Goal: Task Accomplishment & Management: Complete application form

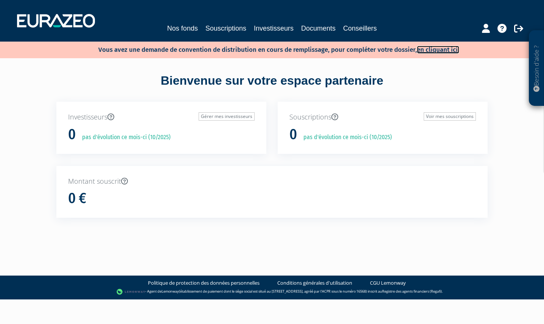
click at [444, 51] on link "en cliquant ici." at bounding box center [438, 50] width 42 height 8
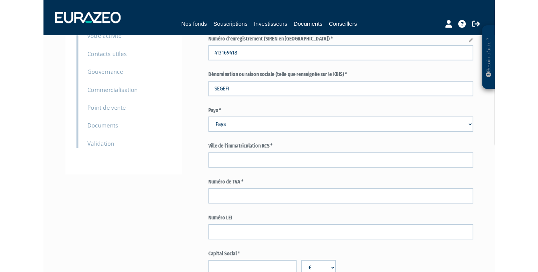
scroll to position [76, 0]
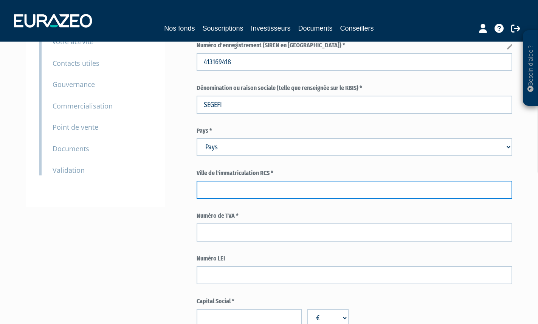
click at [270, 189] on input "text" at bounding box center [355, 190] width 316 height 18
type input "413169418"
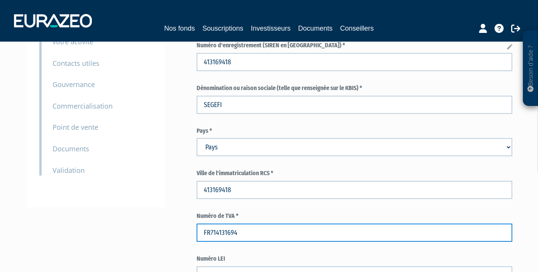
type input "FR7141316941"
drag, startPoint x: 255, startPoint y: 233, endPoint x: 14, endPoint y: 236, distance: 240.2
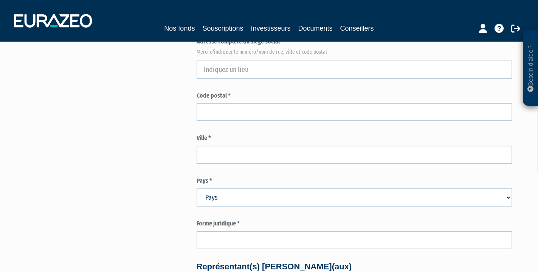
scroll to position [189, 0]
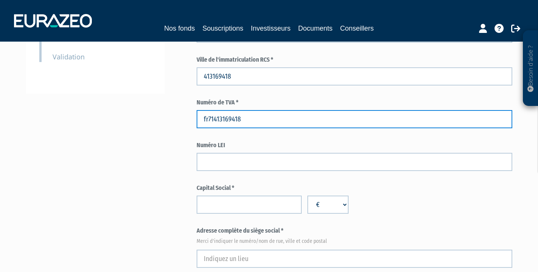
type input "fr71413169418"
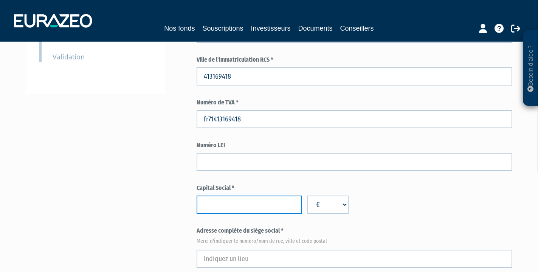
click at [234, 209] on input "number" at bounding box center [249, 205] width 105 height 18
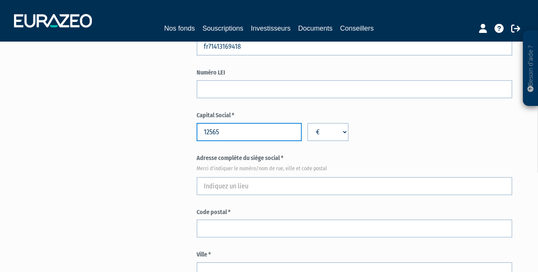
scroll to position [265, 0]
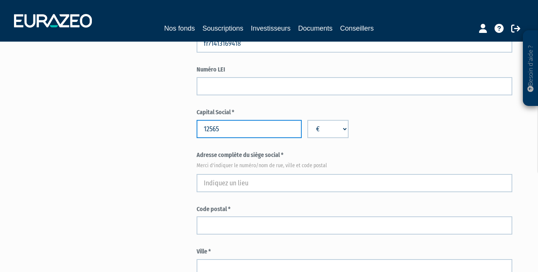
type input "12565"
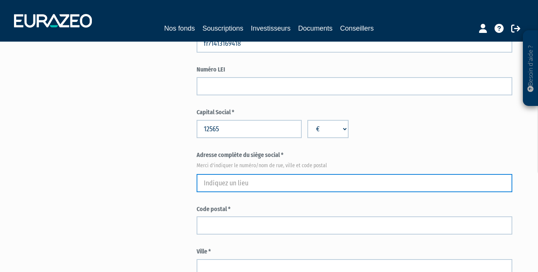
click at [277, 184] on input "text" at bounding box center [355, 183] width 316 height 18
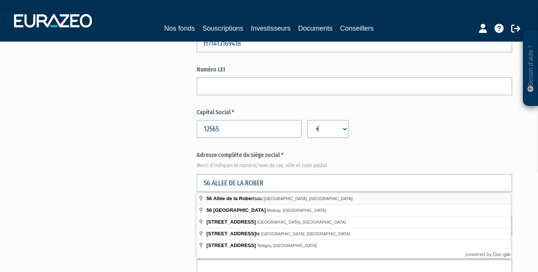
type input "56 Allée de la Robertsau, Strasbourg, France"
type input "Strasbourg"
select select "75"
type input "67000"
type input "56 Allée de la Robertsau"
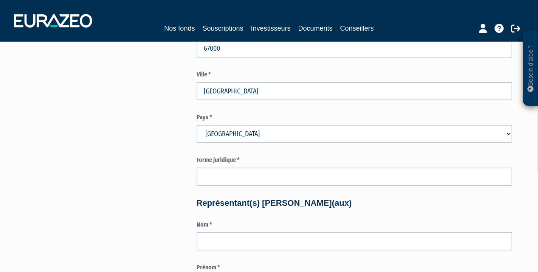
scroll to position [454, 0]
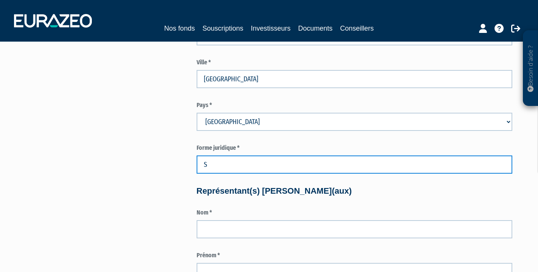
click at [299, 161] on input "S" at bounding box center [355, 164] width 316 height 18
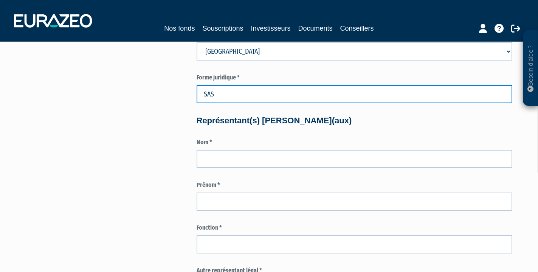
scroll to position [530, 0]
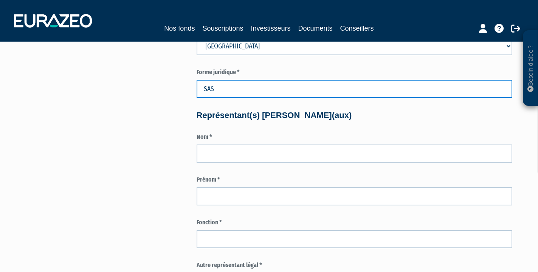
type input "SAS"
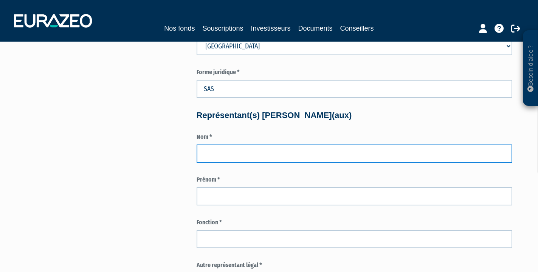
click at [286, 156] on input "text" at bounding box center [355, 154] width 316 height 18
type input "JABAUD"
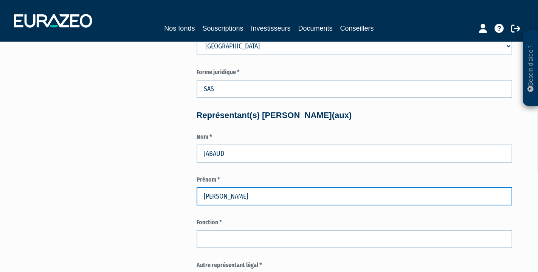
type input "JEROME"
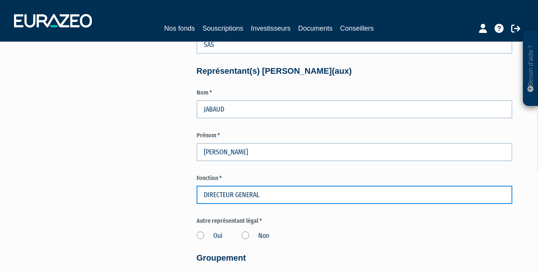
scroll to position [643, 0]
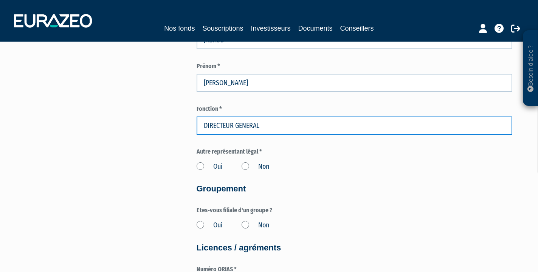
type input "DIRECTEUR GENERAL"
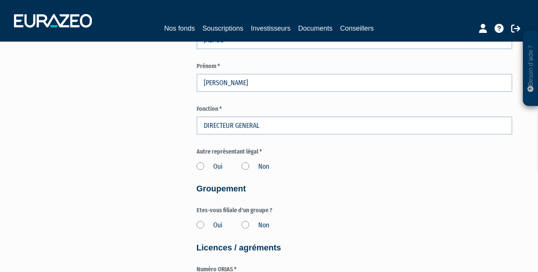
click at [203, 165] on label "Oui" at bounding box center [210, 167] width 26 height 10
click at [0, 0] on input "Oui" at bounding box center [0, 0] width 0 height 0
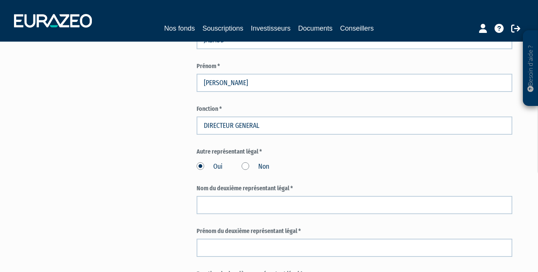
scroll to position [681, 0]
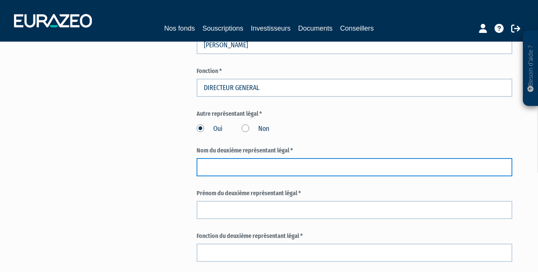
click at [230, 171] on input "text" at bounding box center [355, 167] width 316 height 18
type input "BUJON"
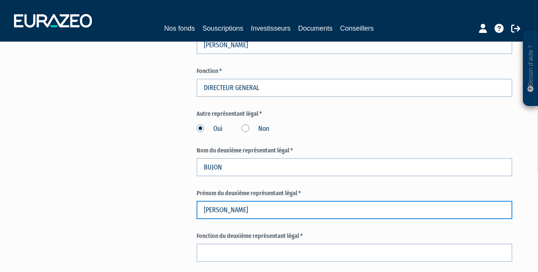
type input "DIDIER"
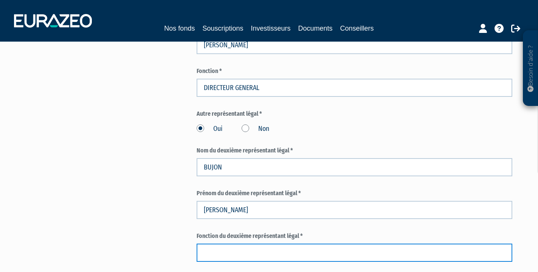
type input "D"
type input "PRESIDENT"
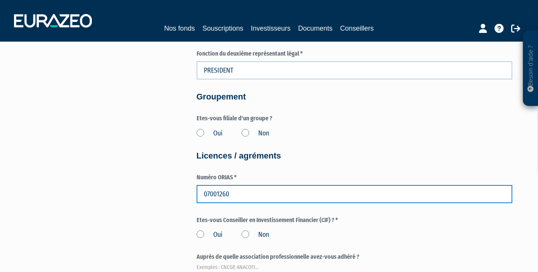
scroll to position [845, 0]
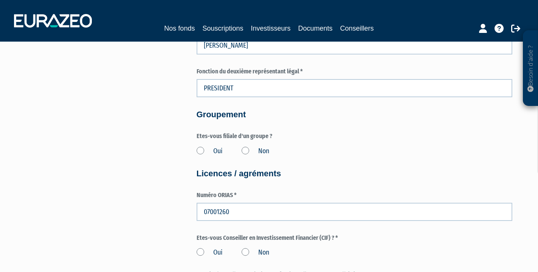
click at [202, 144] on div "Oui Non" at bounding box center [355, 150] width 316 height 12
click at [203, 153] on label "Oui" at bounding box center [210, 151] width 26 height 10
click at [0, 0] on input "Oui" at bounding box center [0, 0] width 0 height 0
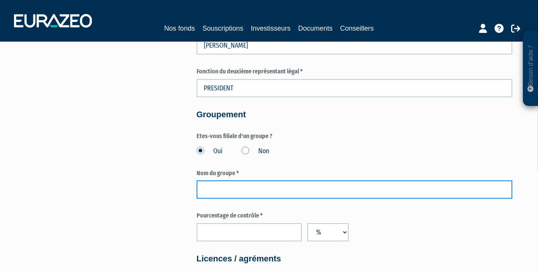
click at [221, 185] on input "text" at bounding box center [355, 189] width 316 height 18
type input "EQUANCE"
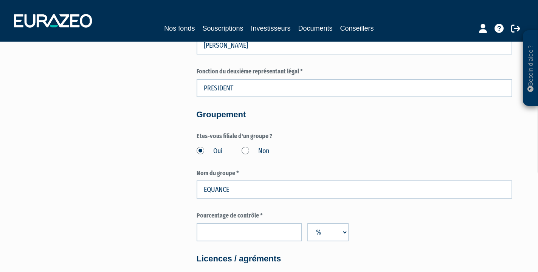
click at [246, 151] on label "Non" at bounding box center [256, 151] width 28 height 10
click at [0, 0] on input "Non" at bounding box center [0, 0] width 0 height 0
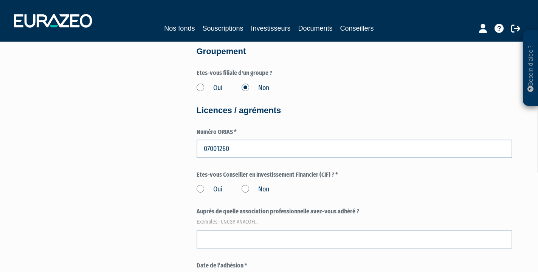
scroll to position [959, 0]
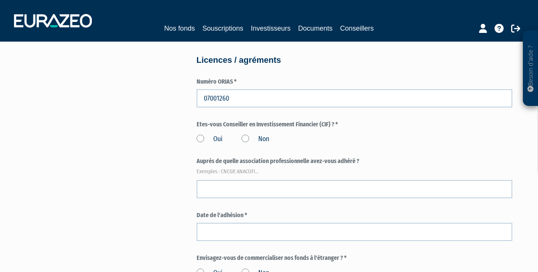
click at [202, 139] on label "Oui" at bounding box center [210, 139] width 26 height 10
click at [0, 0] on input "Oui" at bounding box center [0, 0] width 0 height 0
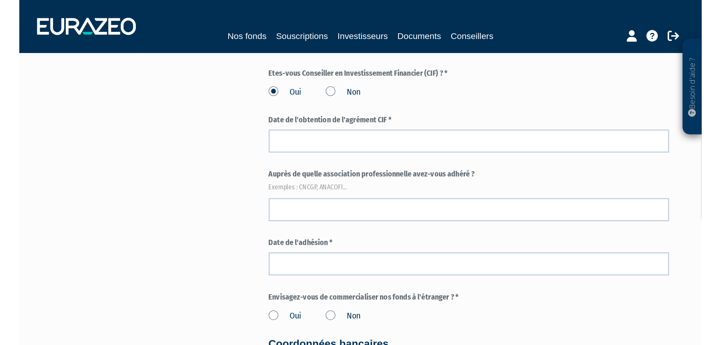
scroll to position [1035, 0]
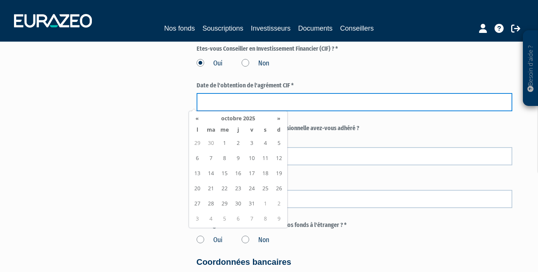
click at [258, 95] on input at bounding box center [355, 102] width 316 height 18
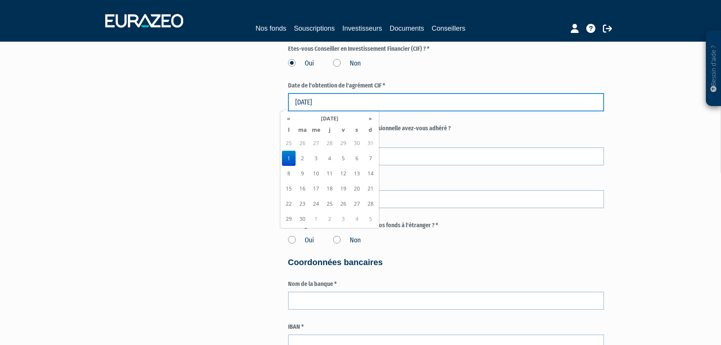
type input "01/09/1997"
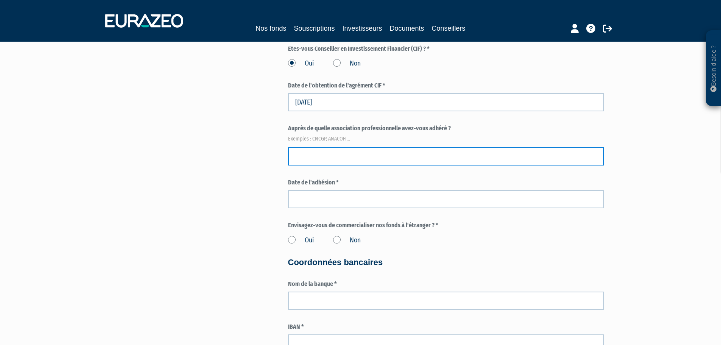
click at [322, 160] on input "text" at bounding box center [446, 156] width 316 height 18
type input "c"
type input "CNCGP"
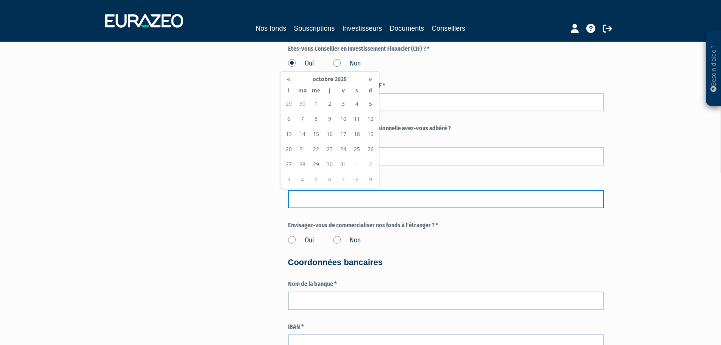
click at [336, 197] on input at bounding box center [446, 199] width 316 height 18
type input "01/09/1997"
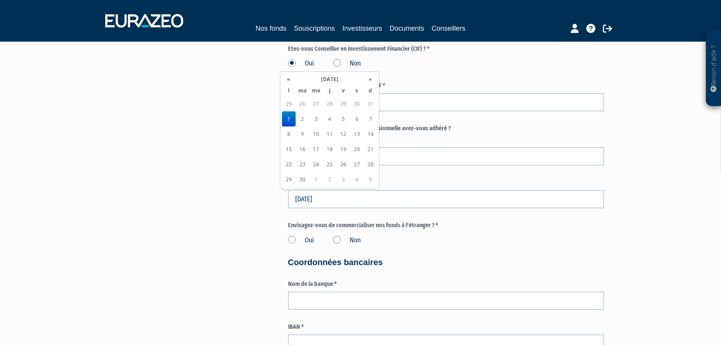
drag, startPoint x: 181, startPoint y: 205, endPoint x: 188, endPoint y: 205, distance: 7.2
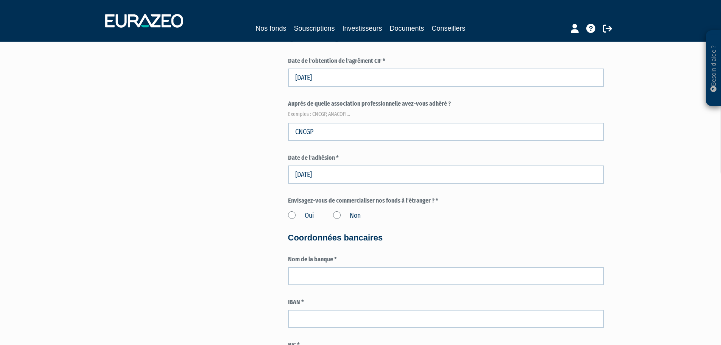
scroll to position [1072, 0]
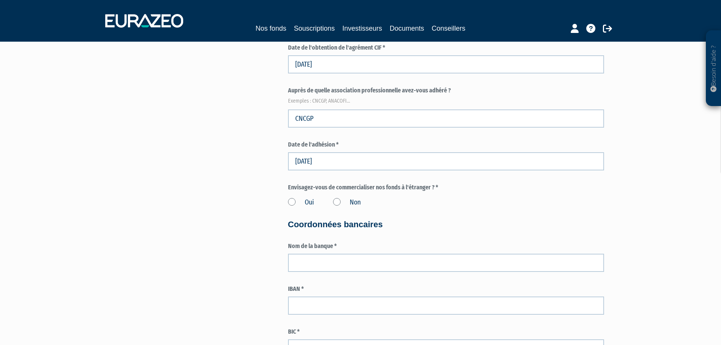
click at [337, 206] on label "Non" at bounding box center [347, 202] width 28 height 10
click at [0, 0] on input "Non" at bounding box center [0, 0] width 0 height 0
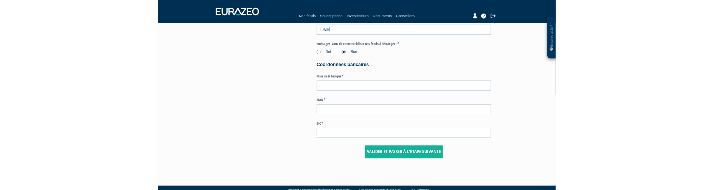
scroll to position [1186, 0]
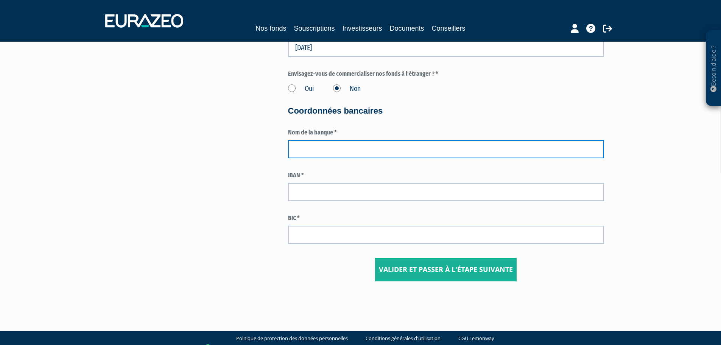
click at [347, 146] on input "text" at bounding box center [446, 149] width 316 height 18
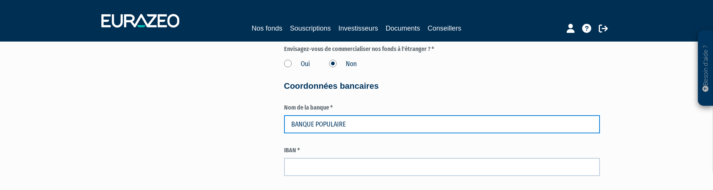
scroll to position [1224, 0]
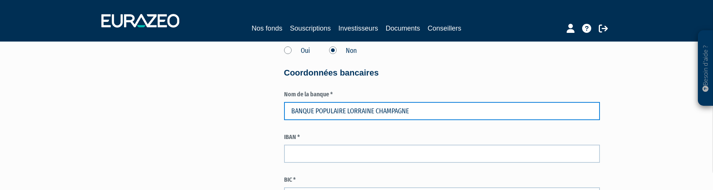
type input "BANQUE POPULAIRE LORRAINE CHAMPAGNE"
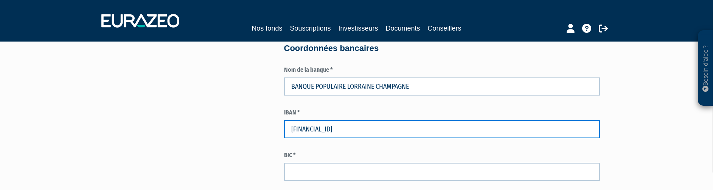
scroll to position [1262, 0]
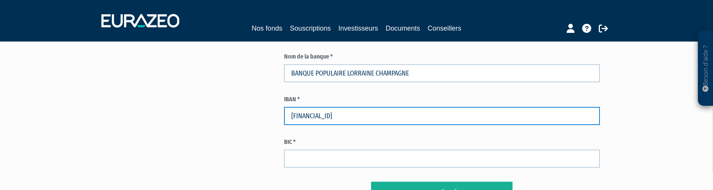
type input "FR7614707000070072107051492"
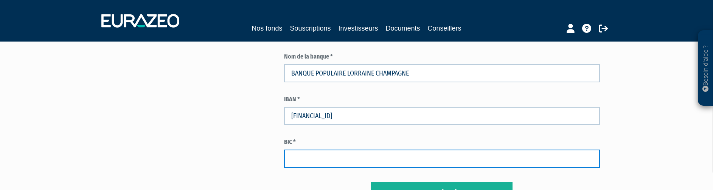
click at [362, 163] on input "text" at bounding box center [442, 159] width 316 height 18
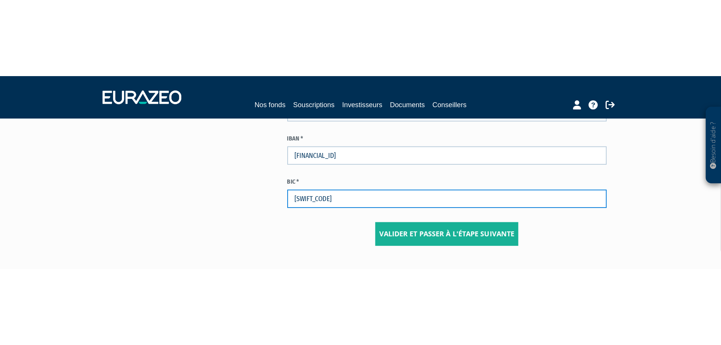
scroll to position [1196, 0]
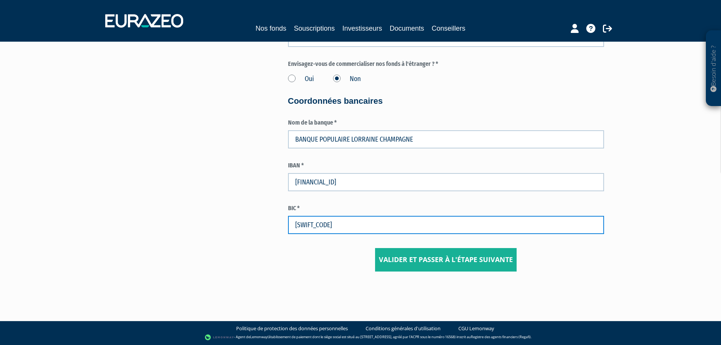
type input "CCBPFRPPMTZ"
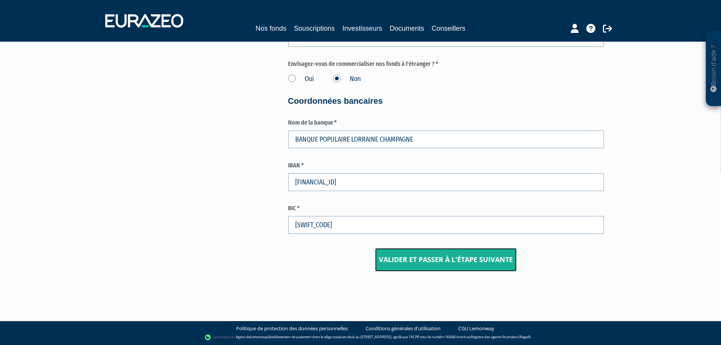
click at [452, 259] on input "Valider et passer à l'étape suivante" at bounding box center [445, 259] width 141 height 23
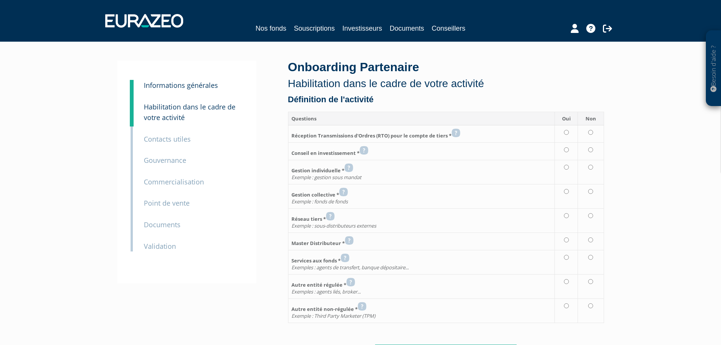
click at [614, 59] on div "Besoin d'aide ? × J'ai besoin d'aide Si vous avez une question à propos du fonc…" at bounding box center [360, 193] width 721 height 387
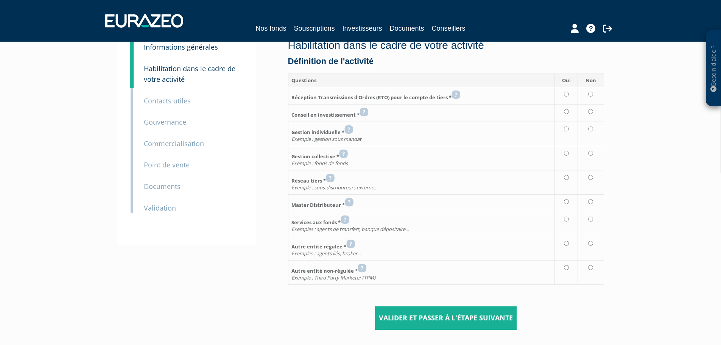
scroll to position [38, 0]
click at [589, 95] on input "radio" at bounding box center [590, 94] width 5 height 5
radio input "true"
click at [568, 112] on input "radio" at bounding box center [566, 111] width 5 height 5
radio input "true"
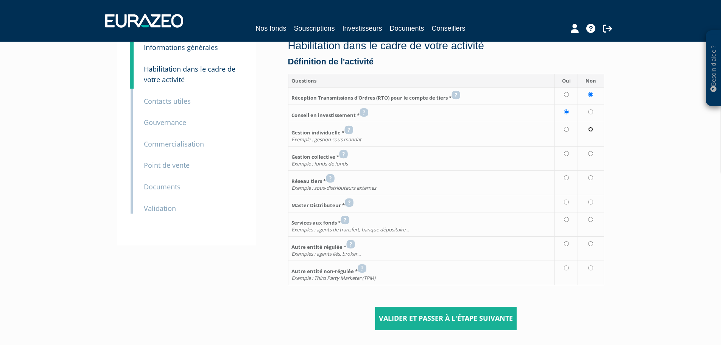
click at [592, 129] on input "radio" at bounding box center [590, 129] width 5 height 5
radio input "true"
click at [591, 153] on input "radio" at bounding box center [590, 153] width 5 height 5
radio input "true"
click at [329, 178] on icon at bounding box center [330, 178] width 9 height 9
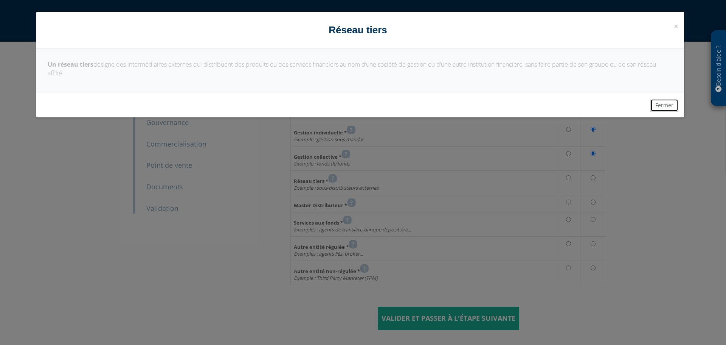
click at [673, 105] on button "Fermer" at bounding box center [665, 105] width 28 height 13
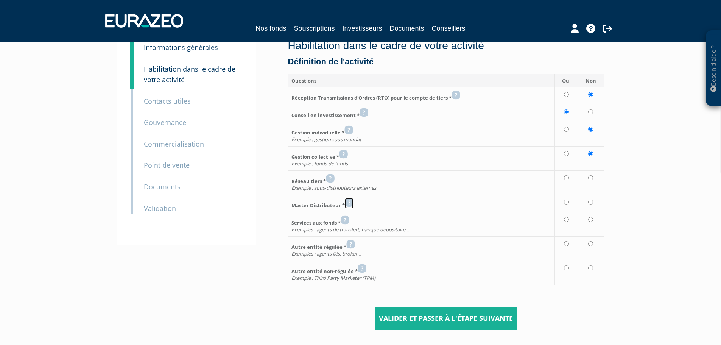
click at [351, 200] on icon at bounding box center [349, 202] width 9 height 9
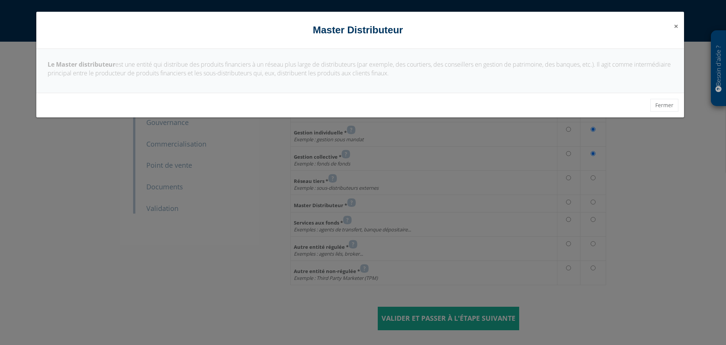
click at [678, 28] on span "×" at bounding box center [676, 26] width 5 height 11
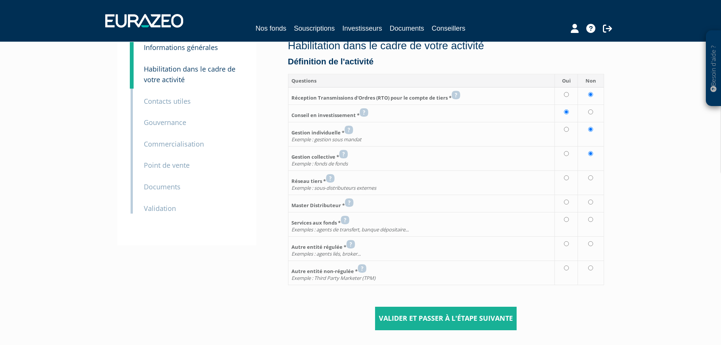
drag, startPoint x: 595, startPoint y: 202, endPoint x: 591, endPoint y: 202, distance: 4.2
click at [591, 202] on td at bounding box center [591, 202] width 26 height 17
click at [591, 202] on input "radio" at bounding box center [590, 201] width 5 height 5
radio input "true"
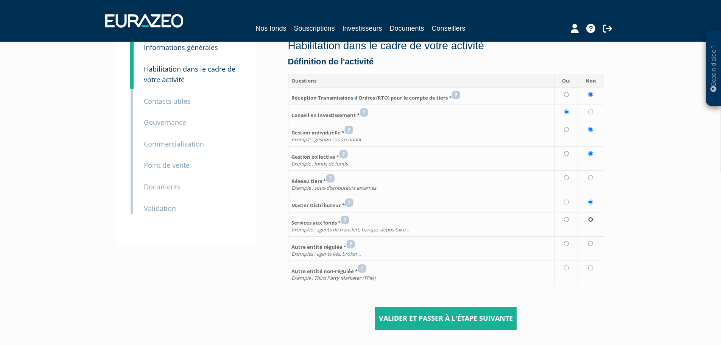
click at [593, 220] on input "radio" at bounding box center [590, 219] width 5 height 5
radio input "true"
click at [589, 242] on input "radio" at bounding box center [590, 243] width 5 height 5
radio input "true"
drag, startPoint x: 590, startPoint y: 266, endPoint x: 580, endPoint y: 200, distance: 66.9
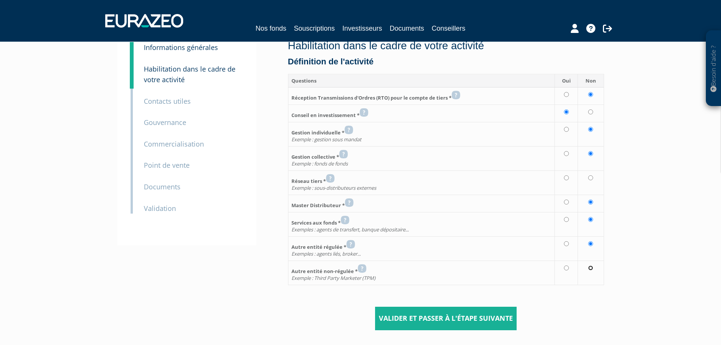
click at [590, 266] on input "radio" at bounding box center [590, 267] width 5 height 5
radio input "true"
click at [333, 177] on icon at bounding box center [330, 178] width 9 height 9
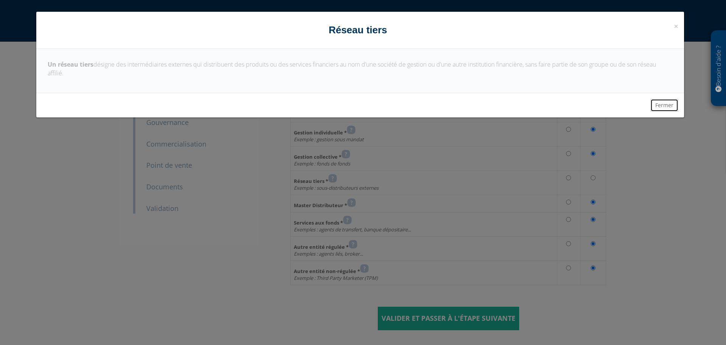
click at [660, 102] on button "Fermer" at bounding box center [665, 105] width 28 height 13
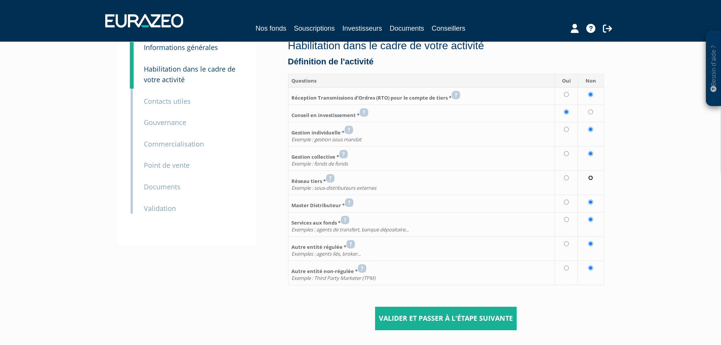
click at [591, 178] on input "radio" at bounding box center [590, 177] width 5 height 5
radio input "true"
click at [353, 131] on icon at bounding box center [348, 129] width 9 height 9
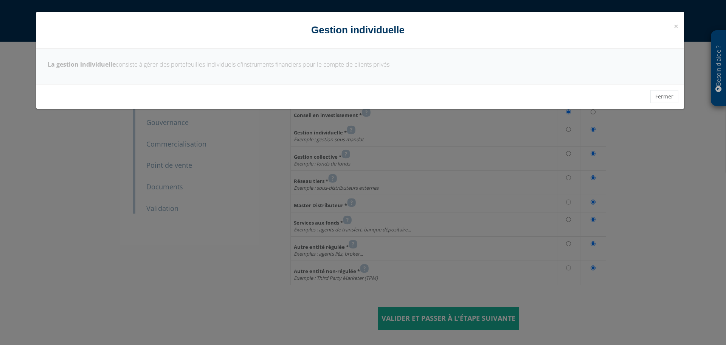
click at [261, 140] on div "× Fermer Gestion individuelle La gestion individuelle consiste à gérer des port…" at bounding box center [363, 172] width 726 height 345
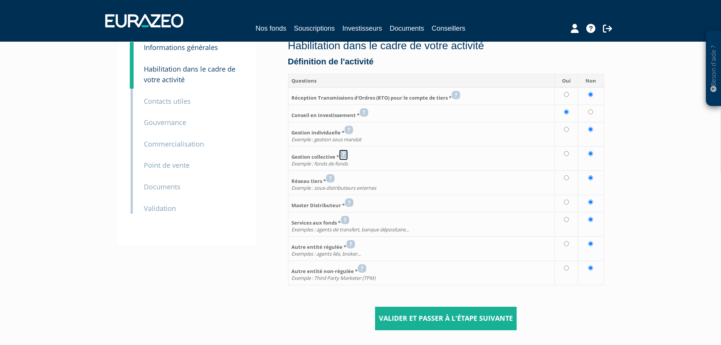
click at [345, 154] on icon at bounding box center [343, 153] width 9 height 9
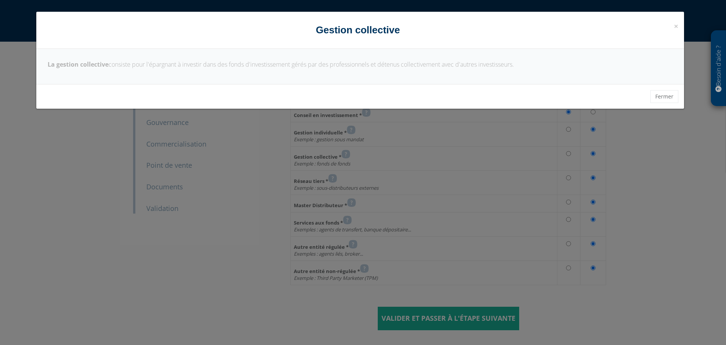
click at [277, 157] on div "× Fermer Gestion collective La gestion collective consiste pour l'épargnant à i…" at bounding box center [363, 172] width 726 height 345
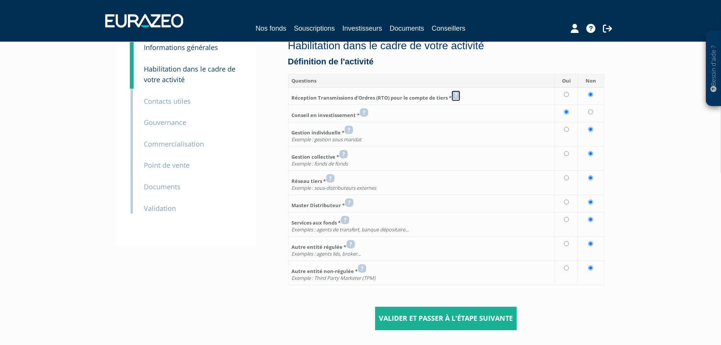
click at [459, 95] on icon at bounding box center [455, 94] width 9 height 9
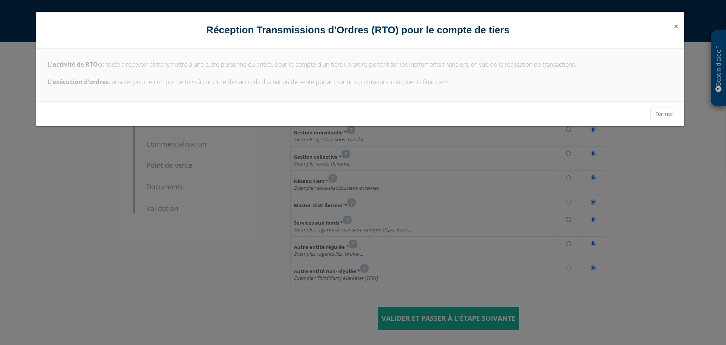
click at [676, 29] on span "×" at bounding box center [676, 26] width 5 height 11
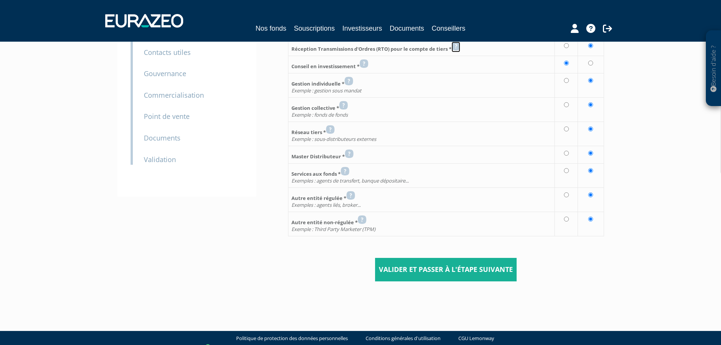
scroll to position [96, 0]
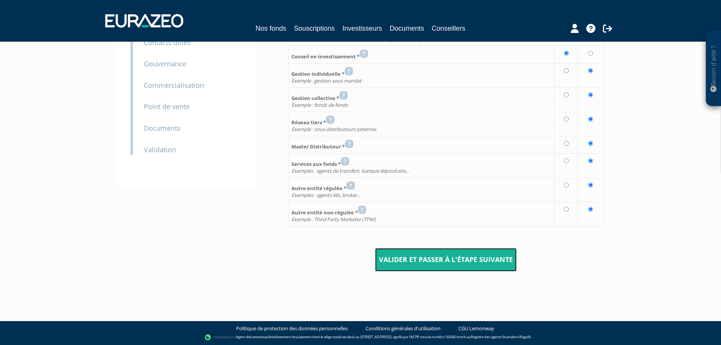
click at [424, 262] on input "Valider et passer à l'étape suivante" at bounding box center [445, 259] width 141 height 23
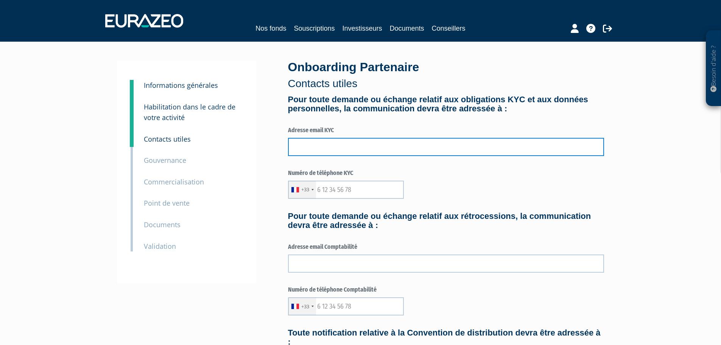
click at [335, 147] on input "text" at bounding box center [446, 147] width 316 height 18
type input "a"
type input "jeromejabaud@segefi.com"
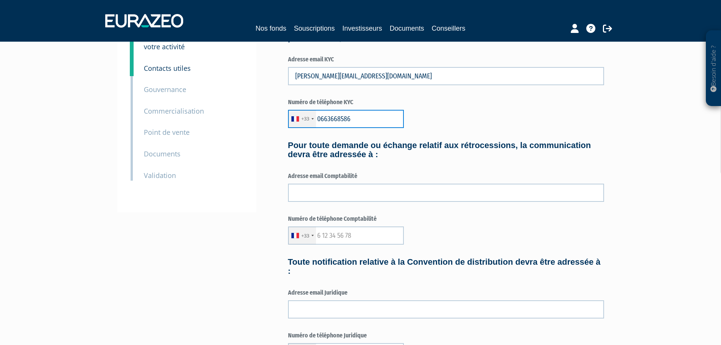
scroll to position [76, 0]
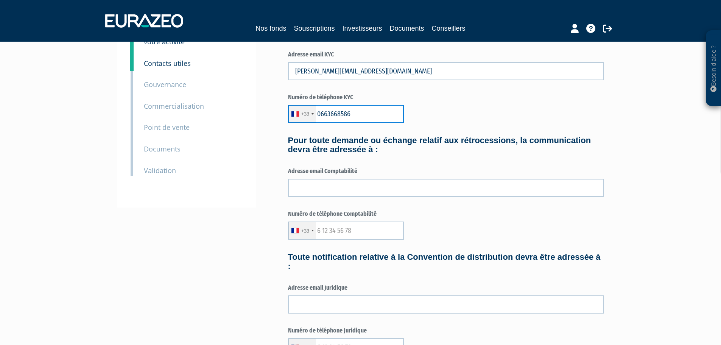
type input "0663668586"
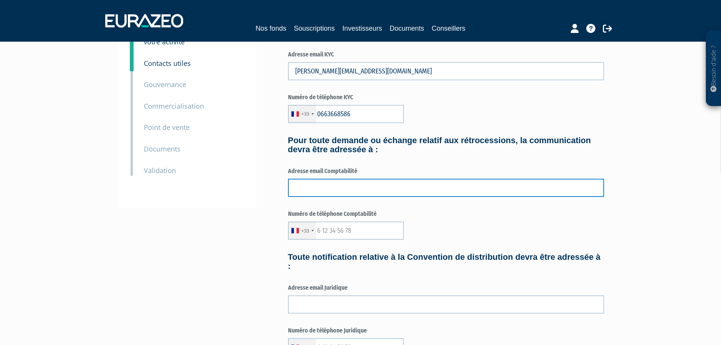
click at [349, 190] on input "text" at bounding box center [446, 188] width 316 height 18
type input "secretariat@segefi.com"
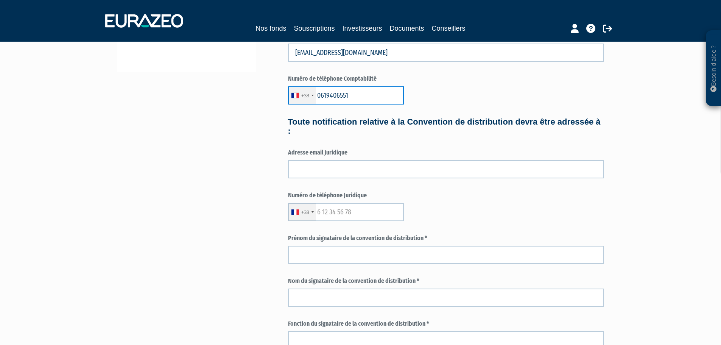
scroll to position [227, 0]
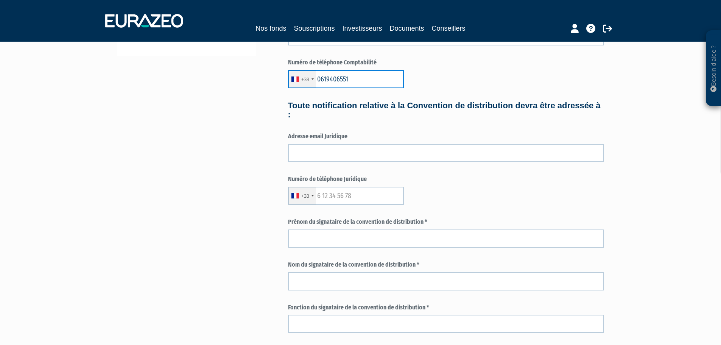
type input "0619406551"
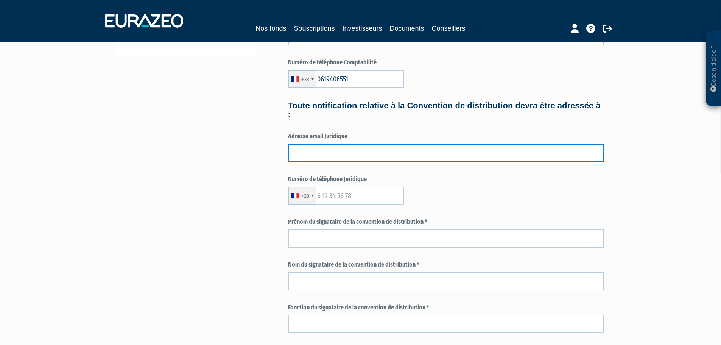
click at [420, 156] on input "text" at bounding box center [446, 153] width 316 height 18
type input "s"
type input "jeromejabaud@segefi.com"
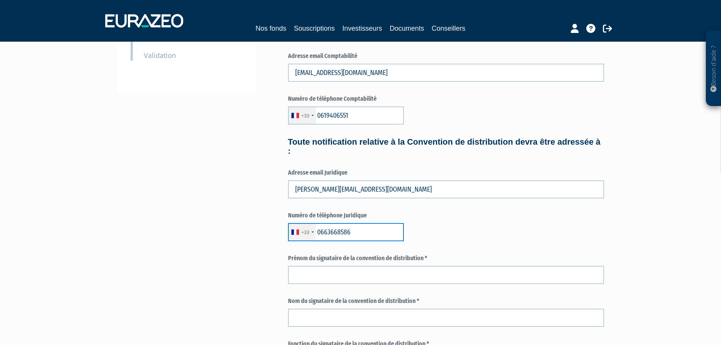
scroll to position [265, 0]
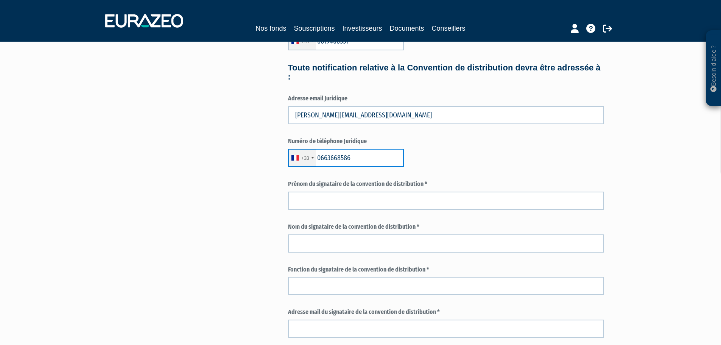
type input "0663668586"
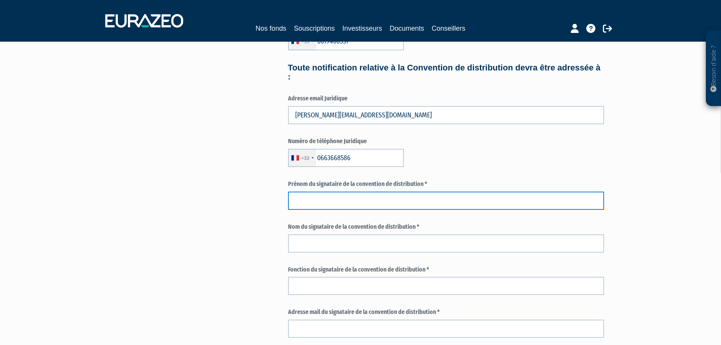
click at [362, 197] on input "text" at bounding box center [446, 200] width 316 height 18
type input "JEROME"
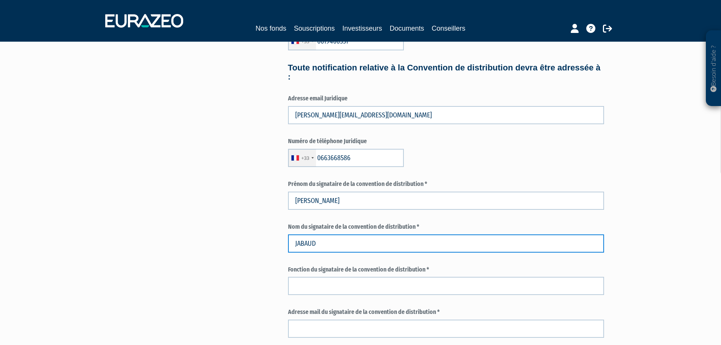
type input "JABAUD"
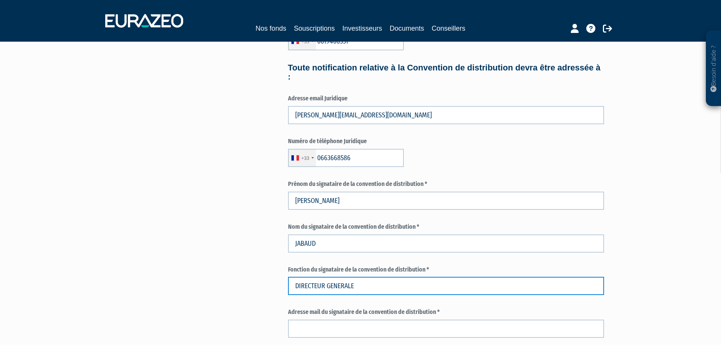
type input "DIRECTEUR GENERALE"
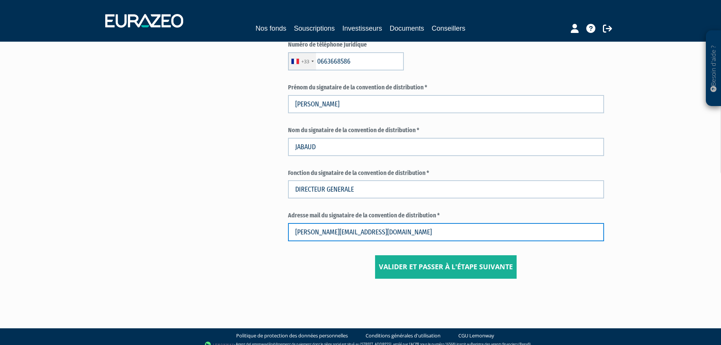
scroll to position [368, 0]
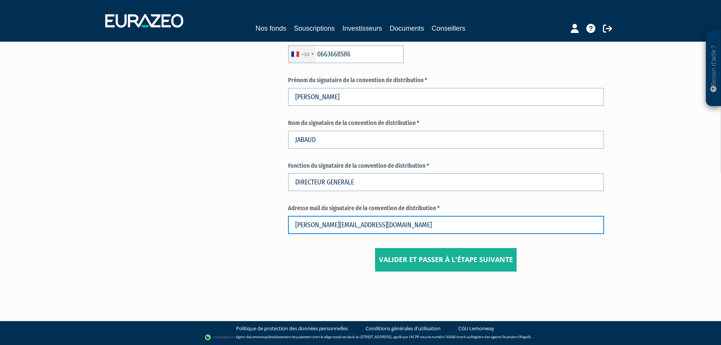
type input "jeromejabaud@segefi.com"
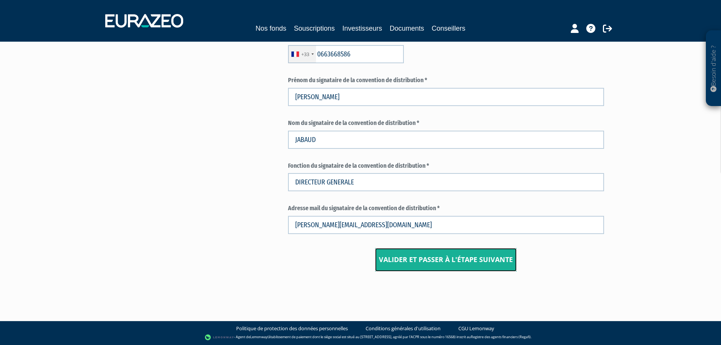
click at [457, 252] on input "Valider et passer à l'étape suivante" at bounding box center [445, 259] width 141 height 23
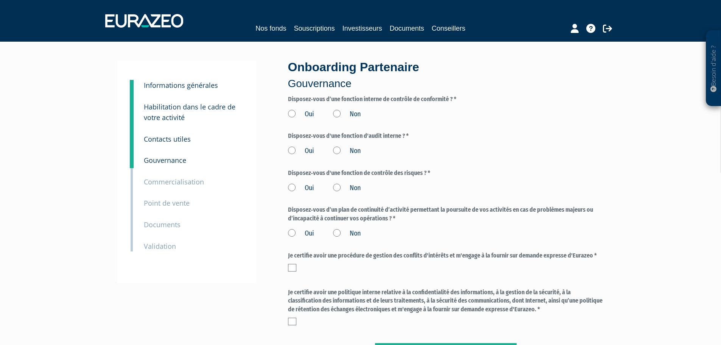
click at [292, 115] on label "Oui" at bounding box center [301, 114] width 26 height 10
click at [0, 0] on input "Oui" at bounding box center [0, 0] width 0 height 0
click at [292, 266] on label at bounding box center [292, 268] width 8 height 8
click at [0, 0] on input "checkbox" at bounding box center [0, 0] width 0 height 0
click at [292, 322] on label at bounding box center [292, 321] width 8 height 8
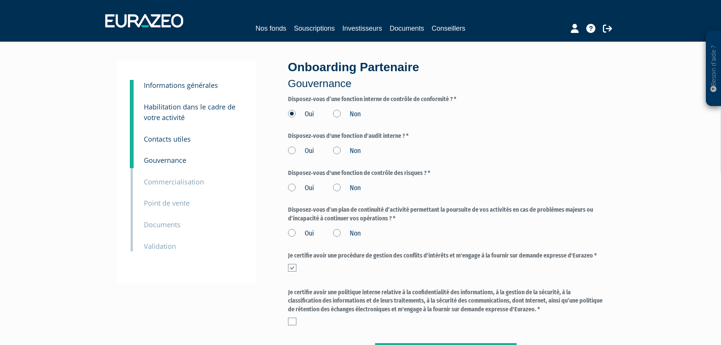
click at [0, 0] on input "checkbox" at bounding box center [0, 0] width 0 height 0
click at [292, 152] on label "Oui" at bounding box center [301, 151] width 26 height 10
click at [0, 0] on input "Oui" at bounding box center [0, 0] width 0 height 0
click at [292, 188] on label "Oui" at bounding box center [301, 188] width 26 height 10
click at [0, 0] on input "Oui" at bounding box center [0, 0] width 0 height 0
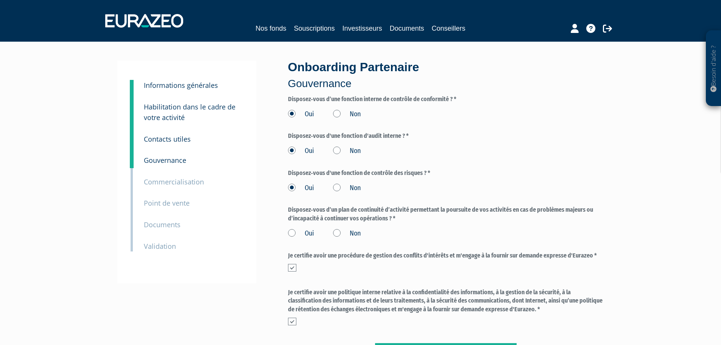
click at [292, 233] on label "Oui" at bounding box center [301, 233] width 26 height 10
click at [0, 0] on input "Oui" at bounding box center [0, 0] width 0 height 0
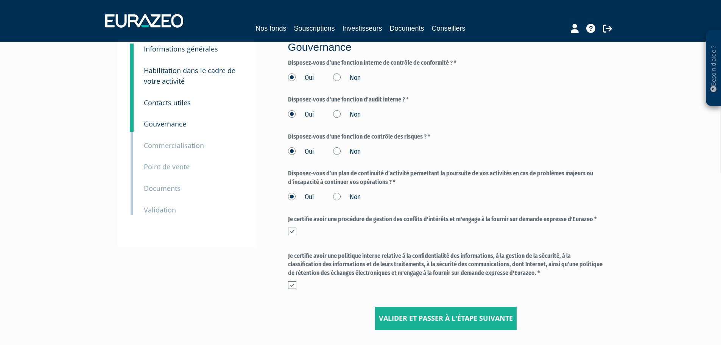
scroll to position [76, 0]
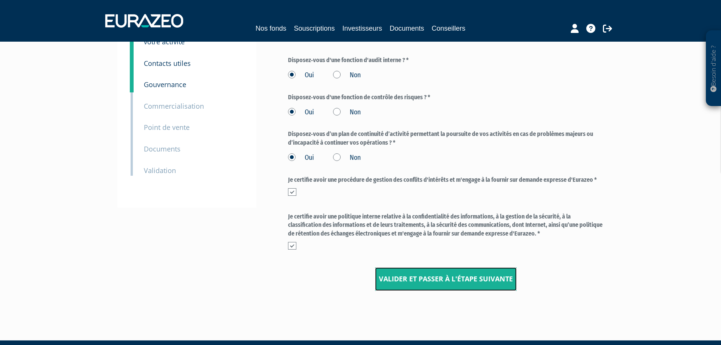
click at [469, 272] on input "Valider et passer à l'étape suivante" at bounding box center [445, 278] width 141 height 23
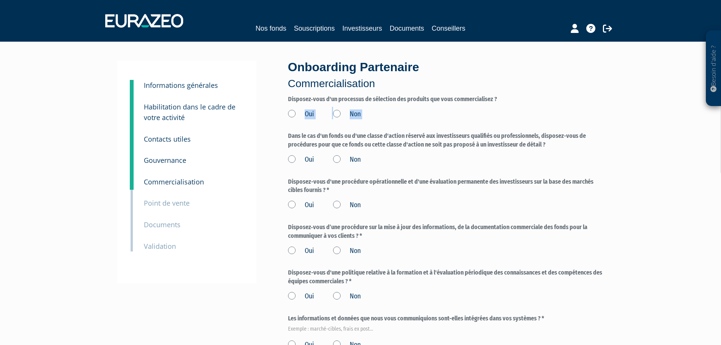
click at [288, 119] on form "Disposez‐vous d'un processus de sélection des produits que vous commercialisez …" at bounding box center [446, 259] width 316 height 329
click at [294, 115] on label "Oui" at bounding box center [301, 114] width 26 height 10
click at [0, 0] on input "Oui" at bounding box center [0, 0] width 0 height 0
click at [295, 160] on label "Oui" at bounding box center [301, 160] width 26 height 10
click at [0, 0] on input "Oui" at bounding box center [0, 0] width 0 height 0
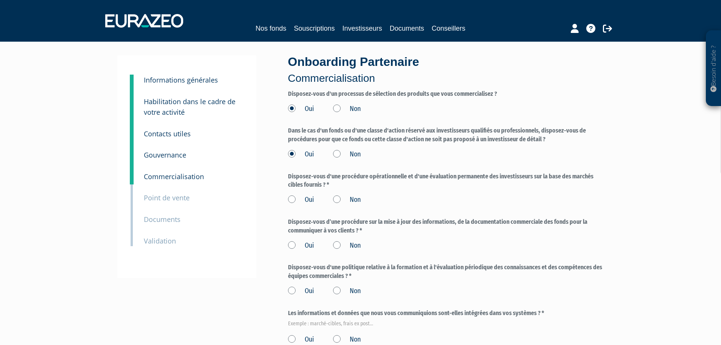
scroll to position [113, 0]
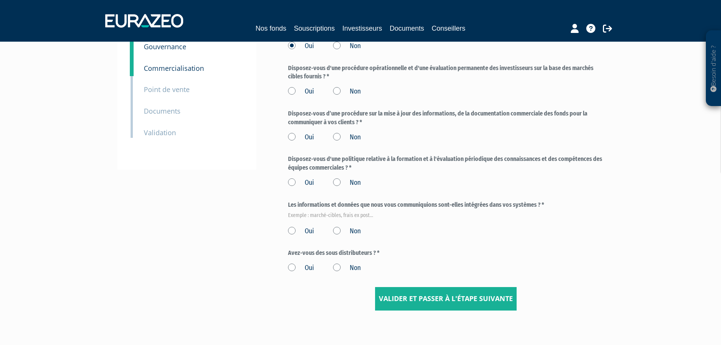
click at [293, 91] on label "Oui" at bounding box center [301, 92] width 26 height 10
click at [0, 0] on input "Oui" at bounding box center [0, 0] width 0 height 0
click at [293, 137] on label "Oui" at bounding box center [301, 137] width 26 height 10
click at [0, 0] on input "Oui" at bounding box center [0, 0] width 0 height 0
drag, startPoint x: 293, startPoint y: 181, endPoint x: 292, endPoint y: 186, distance: 4.7
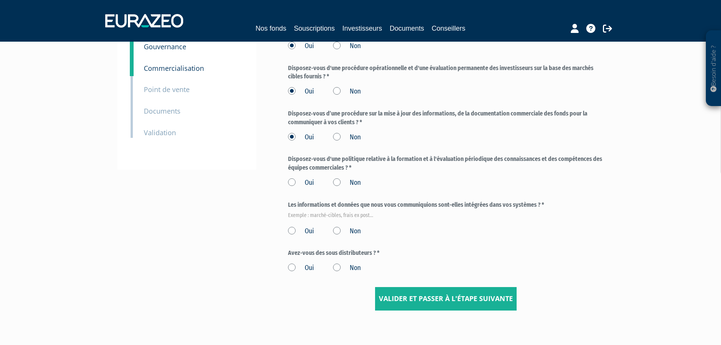
click at [293, 181] on label "Oui" at bounding box center [301, 183] width 26 height 10
click at [0, 0] on input "Oui" at bounding box center [0, 0] width 0 height 0
click at [293, 230] on label "Oui" at bounding box center [301, 231] width 26 height 10
click at [0, 0] on input "Oui" at bounding box center [0, 0] width 0 height 0
click at [336, 268] on label "Non" at bounding box center [347, 268] width 28 height 10
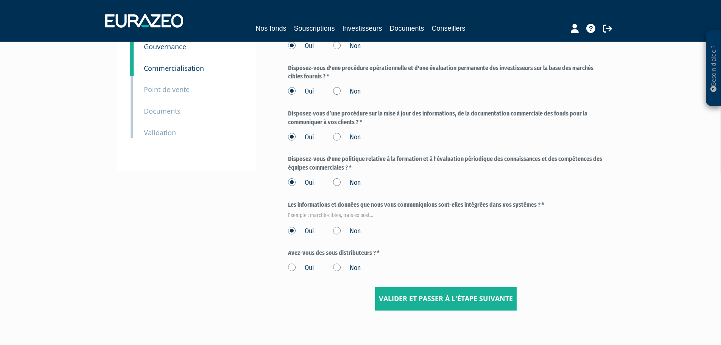
click at [0, 0] on input "Non" at bounding box center [0, 0] width 0 height 0
click at [425, 298] on input "Valider et passer à l'étape suivante" at bounding box center [445, 298] width 141 height 23
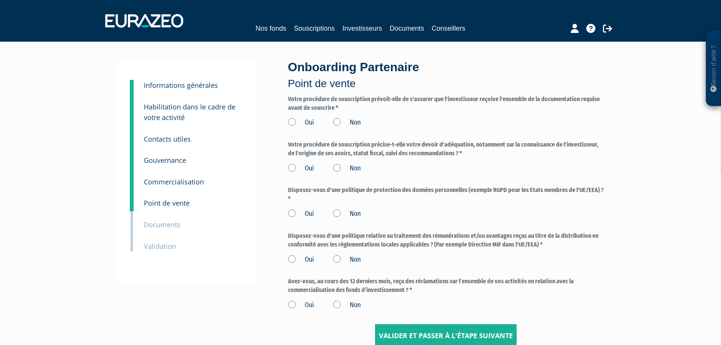
click at [292, 121] on label "Oui" at bounding box center [301, 123] width 26 height 10
click at [0, 0] on input "Oui" at bounding box center [0, 0] width 0 height 0
click at [293, 167] on label "Oui" at bounding box center [301, 168] width 26 height 10
click at [0, 0] on input "Oui" at bounding box center [0, 0] width 0 height 0
click at [289, 214] on label "Oui" at bounding box center [301, 214] width 26 height 10
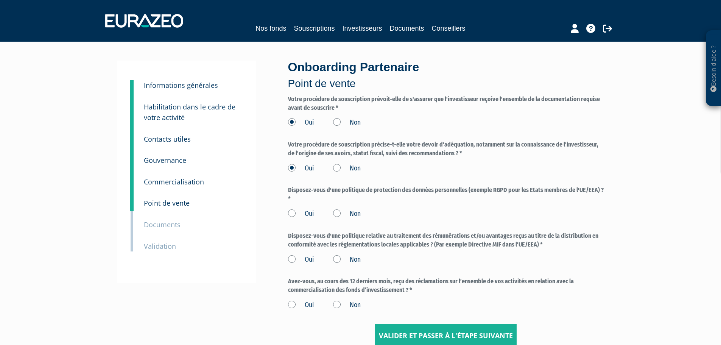
click at [0, 0] on input "Oui" at bounding box center [0, 0] width 0 height 0
click at [292, 259] on label "Oui" at bounding box center [301, 260] width 26 height 10
click at [0, 0] on input "Oui" at bounding box center [0, 0] width 0 height 0
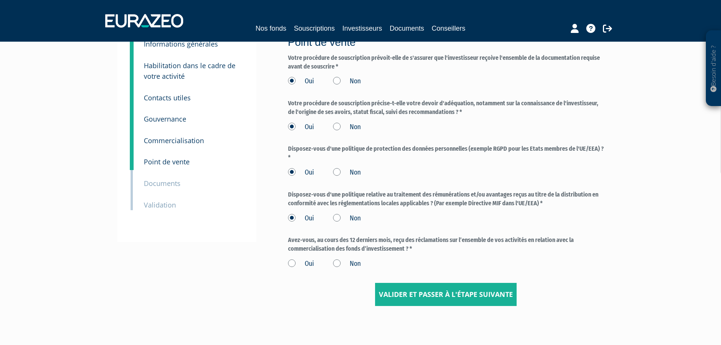
scroll to position [76, 0]
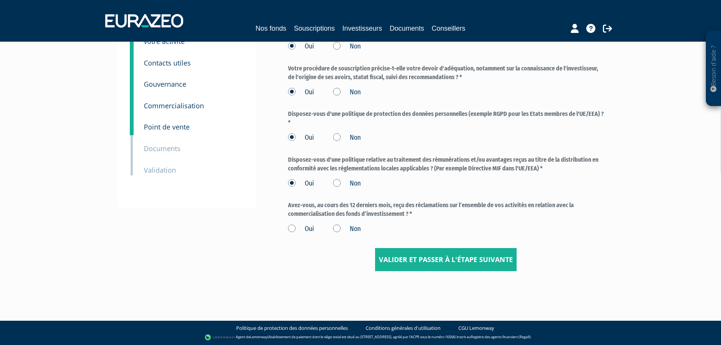
click at [293, 229] on label "Oui" at bounding box center [301, 229] width 26 height 10
click at [0, 0] on input "Oui" at bounding box center [0, 0] width 0 height 0
drag, startPoint x: 401, startPoint y: 214, endPoint x: 289, endPoint y: 205, distance: 113.1
click at [289, 205] on label "Avez-vous, au cours des 12 derniers mois, reçu des réclamations sur l’ensemble …" at bounding box center [446, 209] width 316 height 17
click at [340, 231] on label "Non" at bounding box center [347, 229] width 28 height 10
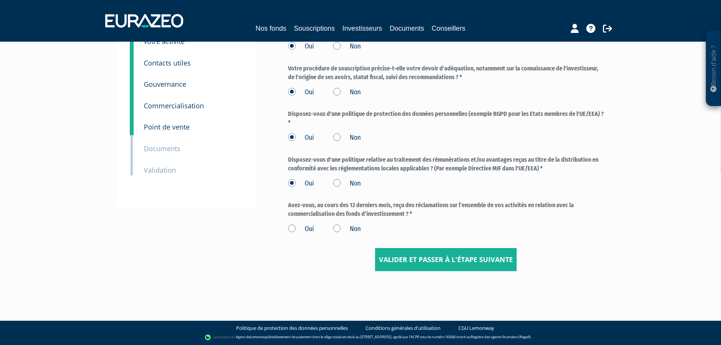
click at [0, 0] on input "Non" at bounding box center [0, 0] width 0 height 0
click at [414, 260] on input "Valider et passer à l'étape suivante" at bounding box center [445, 259] width 141 height 23
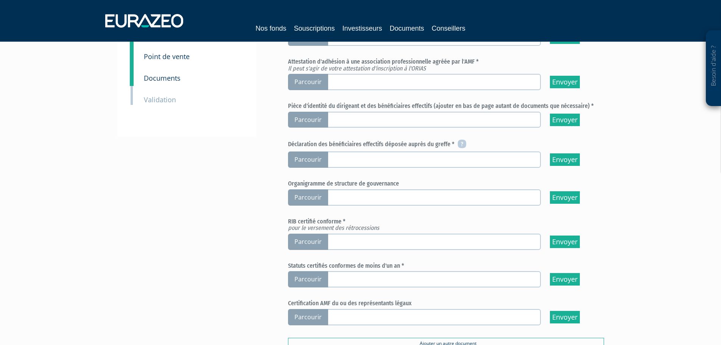
scroll to position [38, 0]
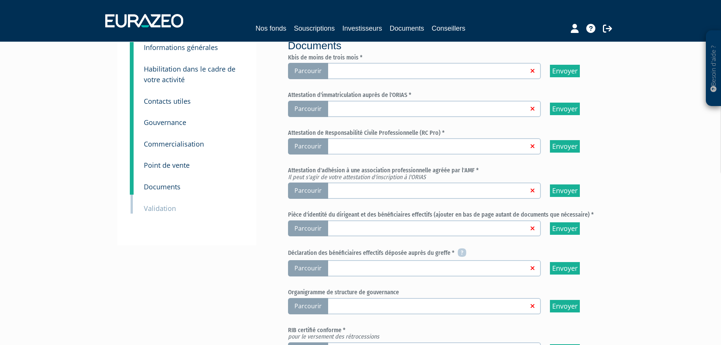
click at [375, 73] on link at bounding box center [427, 71] width 202 height 8
click at [0, 0] on input "Parcourir" at bounding box center [0, 0] width 0 height 0
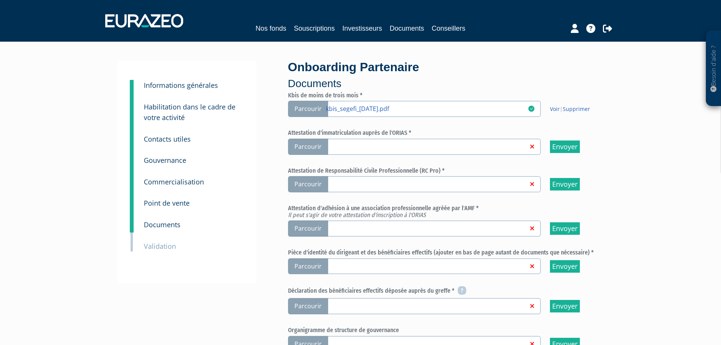
click at [323, 147] on span "Parcourir" at bounding box center [308, 146] width 40 height 16
click at [0, 0] on input "Parcourir" at bounding box center [0, 0] width 0 height 0
click at [317, 185] on span "Parcourir" at bounding box center [308, 184] width 40 height 16
click at [0, 0] on input "Parcourir" at bounding box center [0, 0] width 0 height 0
click at [308, 229] on span "Parcourir" at bounding box center [308, 228] width 40 height 16
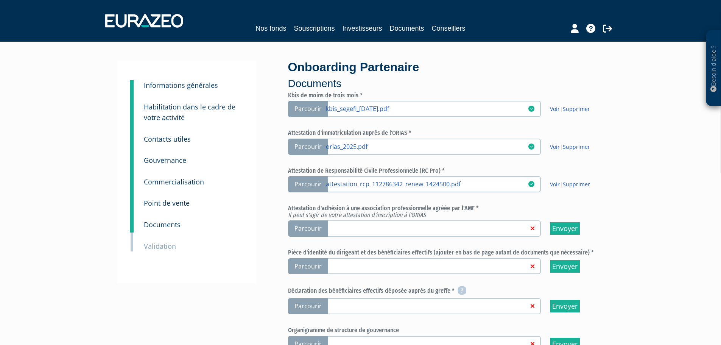
click at [0, 0] on input "Parcourir" at bounding box center [0, 0] width 0 height 0
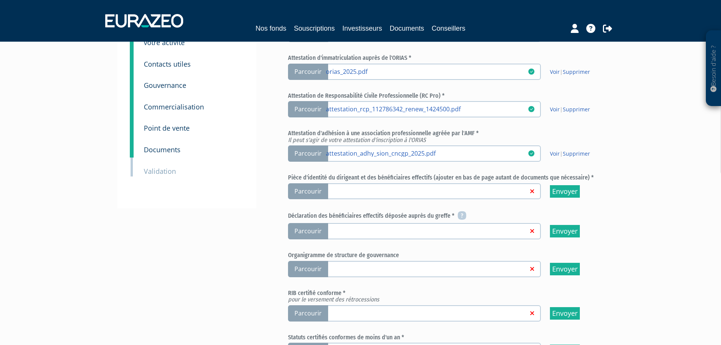
scroll to position [76, 0]
click at [312, 227] on span "Parcourir" at bounding box center [308, 230] width 40 height 16
click at [0, 0] on input "Parcourir" at bounding box center [0, 0] width 0 height 0
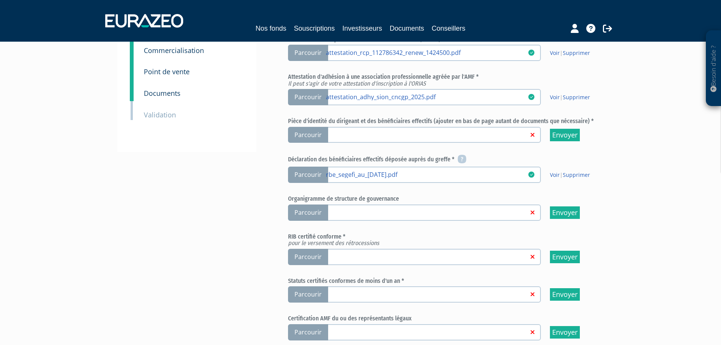
scroll to position [151, 0]
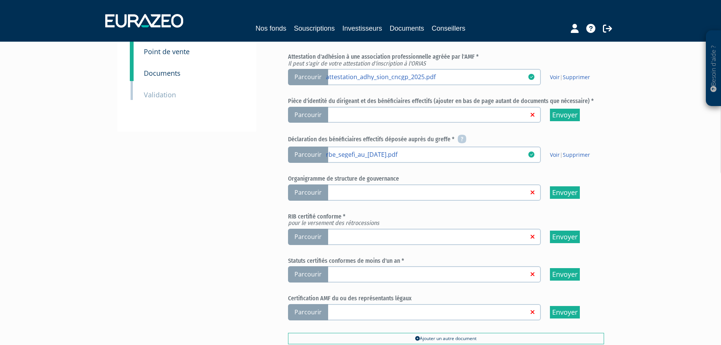
click at [311, 112] on span "Parcourir" at bounding box center [308, 115] width 40 height 16
click at [0, 0] on input "Parcourir" at bounding box center [0, 0] width 0 height 0
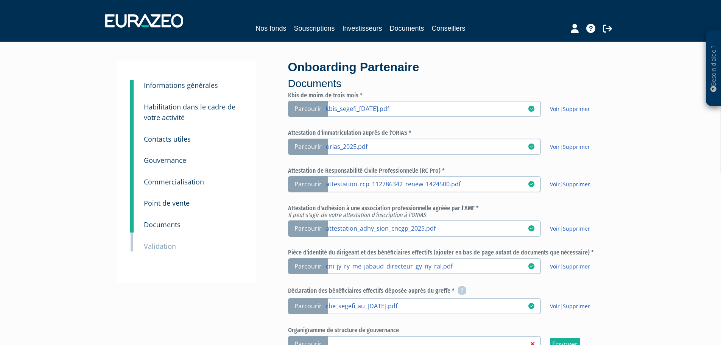
scroll to position [151, 0]
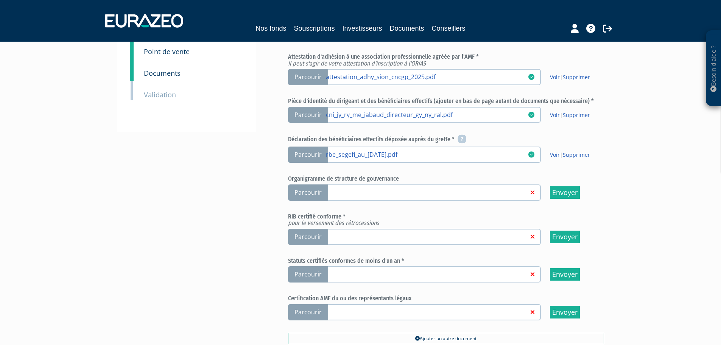
click at [315, 113] on span "Parcourir" at bounding box center [308, 115] width 40 height 16
click at [0, 0] on input "Parcourir cni_jy_ry_me_jabaud_directeur_gy_ny_ral.pdf" at bounding box center [0, 0] width 0 height 0
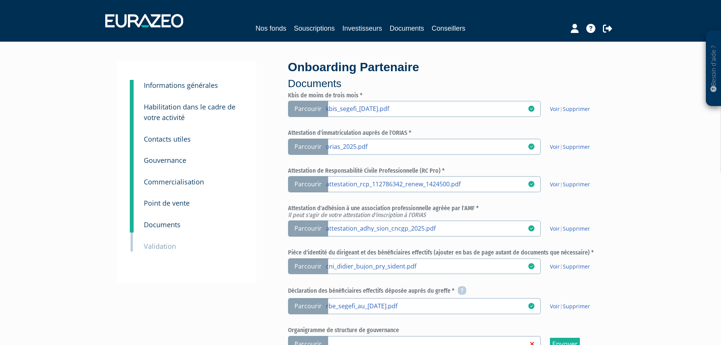
scroll to position [151, 0]
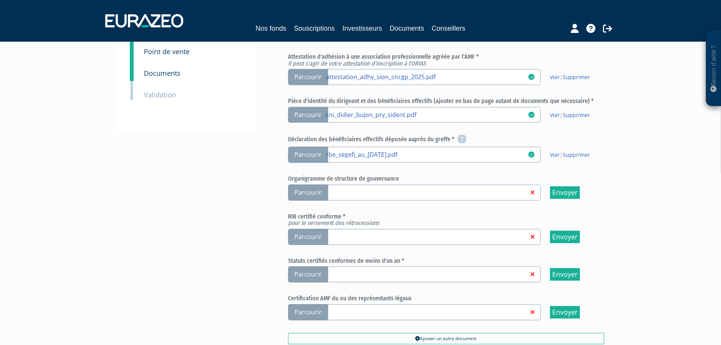
click at [300, 114] on span "Parcourir" at bounding box center [308, 115] width 40 height 16
click at [0, 0] on input "Parcourir cni_didier_bujon_pry_sident.pdf" at bounding box center [0, 0] width 0 height 0
click at [312, 115] on span "Parcourir" at bounding box center [308, 115] width 40 height 16
click at [0, 0] on input "Parcourir cni_didier_bujon_pry_sident.pdf" at bounding box center [0, 0] width 0 height 0
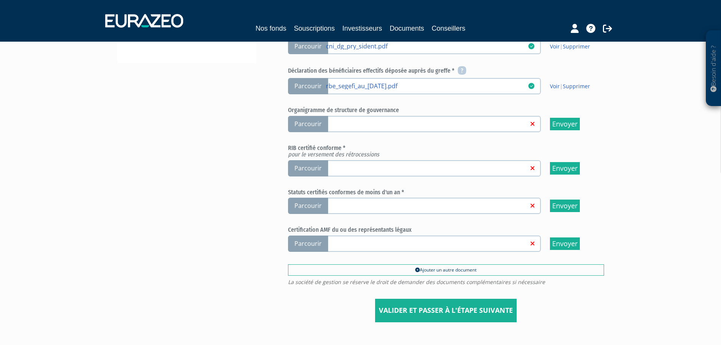
scroll to position [227, 0]
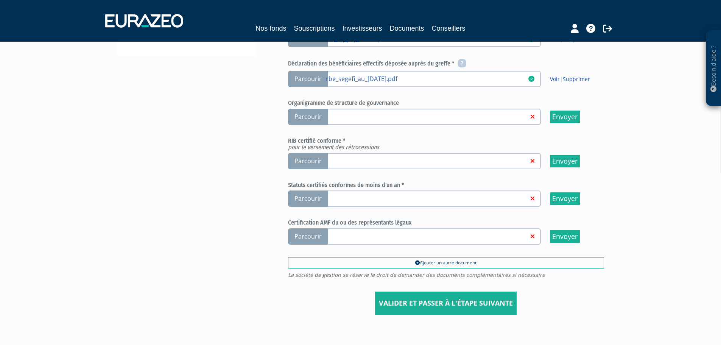
drag, startPoint x: 404, startPoint y: 103, endPoint x: 289, endPoint y: 104, distance: 115.0
click at [289, 104] on h6 "Organigramme de structure de gouvernance" at bounding box center [446, 102] width 316 height 7
copy h6 "Organigramme de structure de gouvernance"
click at [232, 123] on div "3 Informations générales 4 Habilitation dans le cadre de votre activité 5 Conta…" at bounding box center [360, 74] width 475 height 481
click at [295, 113] on span "Parcourir" at bounding box center [308, 117] width 40 height 16
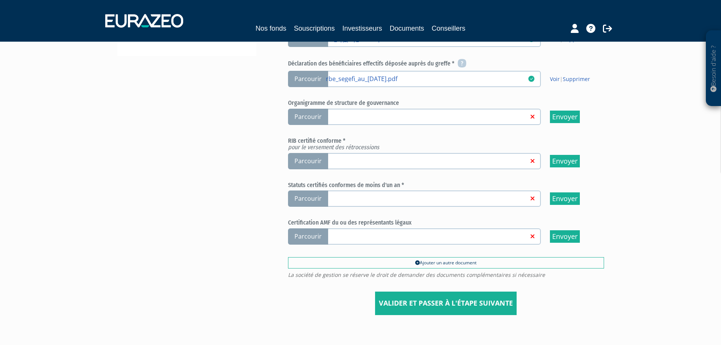
click at [0, 0] on input "Parcourir" at bounding box center [0, 0] width 0 height 0
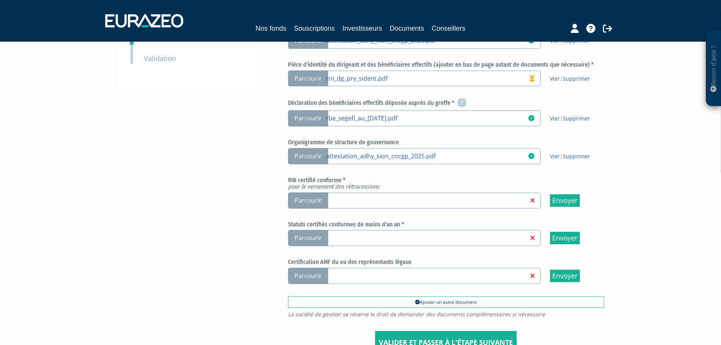
scroll to position [189, 0]
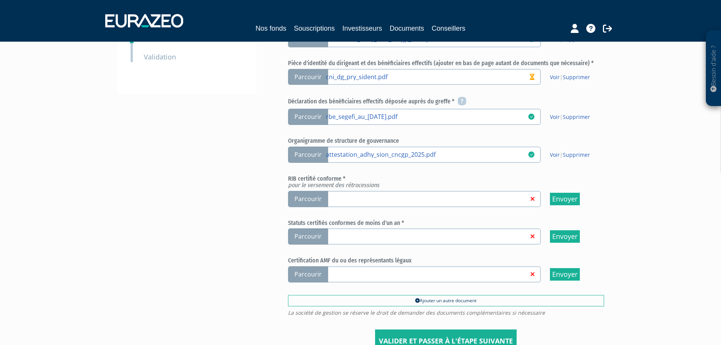
click at [312, 237] on span "Parcourir" at bounding box center [308, 236] width 40 height 16
click at [0, 0] on input "Parcourir" at bounding box center [0, 0] width 0 height 0
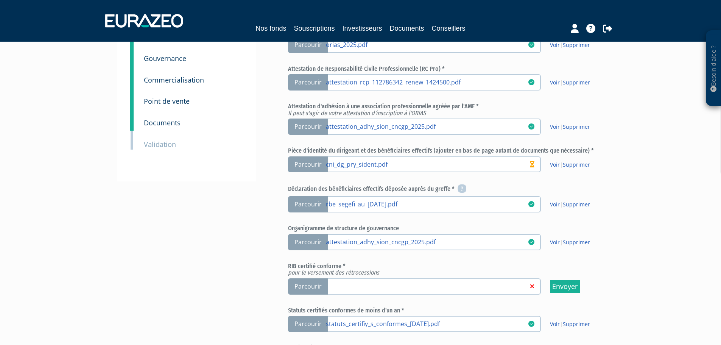
scroll to position [227, 0]
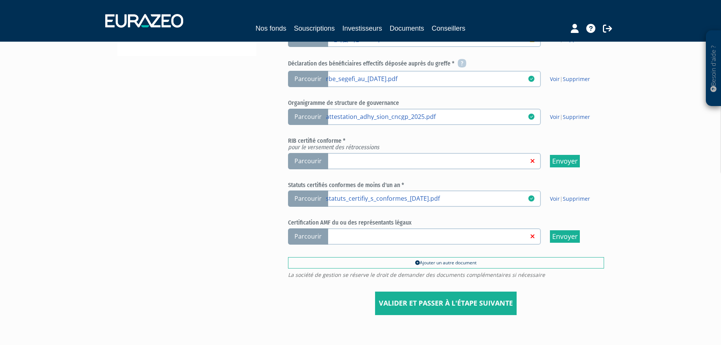
click at [314, 160] on span "Parcourir" at bounding box center [308, 161] width 40 height 16
click at [0, 0] on input "Parcourir" at bounding box center [0, 0] width 0 height 0
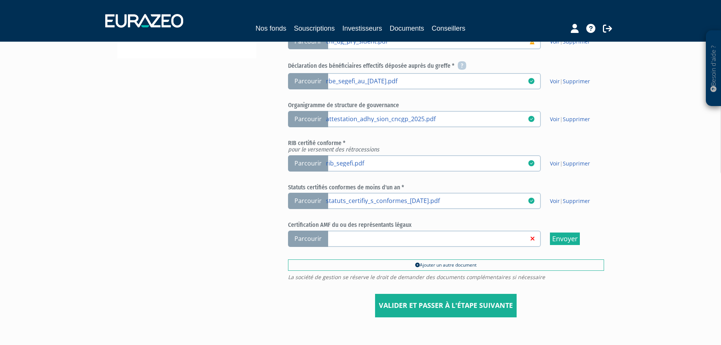
scroll to position [270, 0]
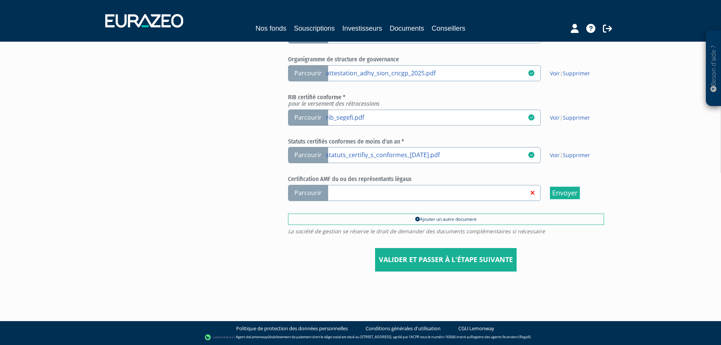
click at [560, 247] on form "Valider et passer à l'étape suivante" at bounding box center [446, 252] width 316 height 37
click at [458, 260] on input "Valider et passer à l'étape suivante" at bounding box center [445, 259] width 141 height 23
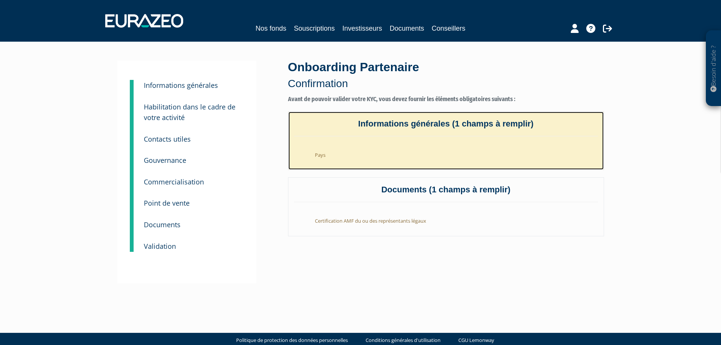
click at [399, 139] on link "Informations générales (1 champs à remplir) Pays" at bounding box center [446, 140] width 316 height 59
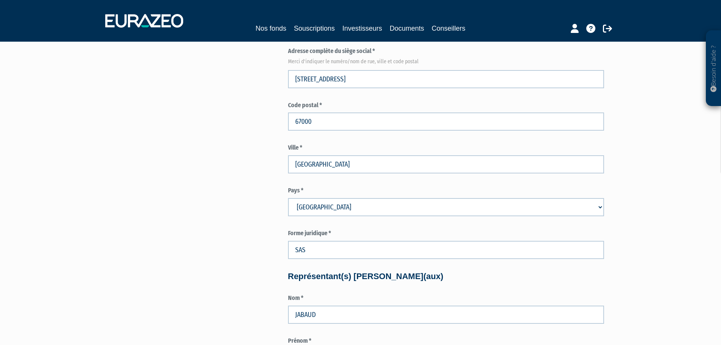
scroll to position [378, 0]
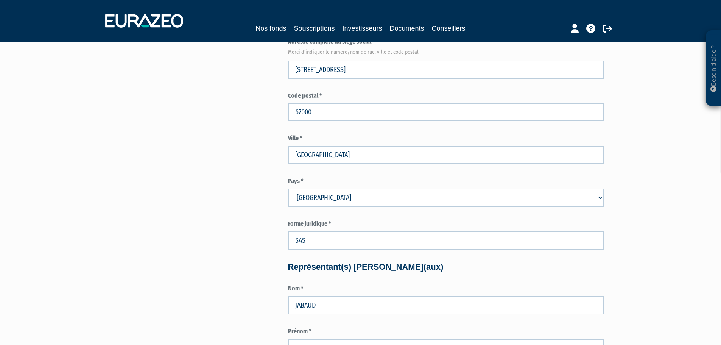
click at [346, 199] on select "Pays [GEOGRAPHIC_DATA] [GEOGRAPHIC_DATA] [GEOGRAPHIC_DATA] [GEOGRAPHIC_DATA] [G…" at bounding box center [446, 197] width 316 height 18
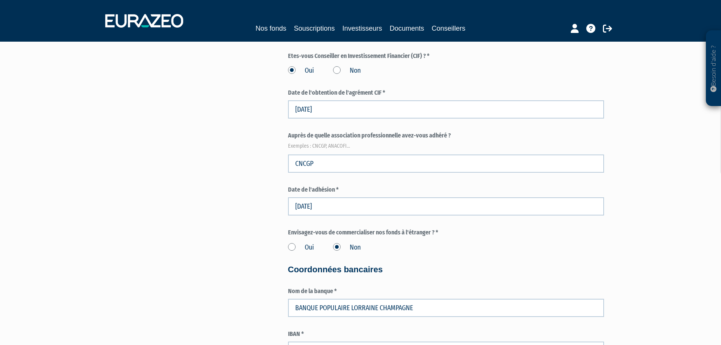
scroll to position [1173, 0]
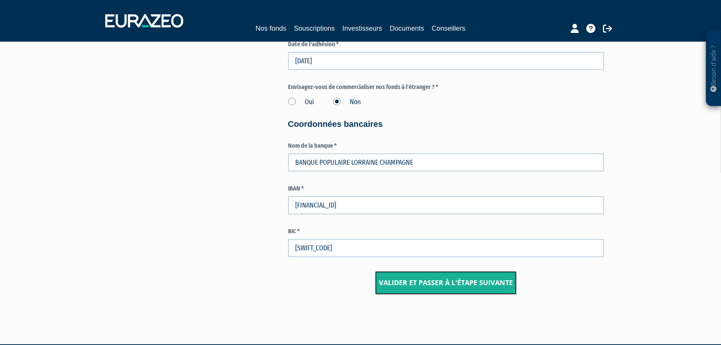
click at [481, 284] on input "Valider et passer à l'étape suivante" at bounding box center [445, 282] width 141 height 23
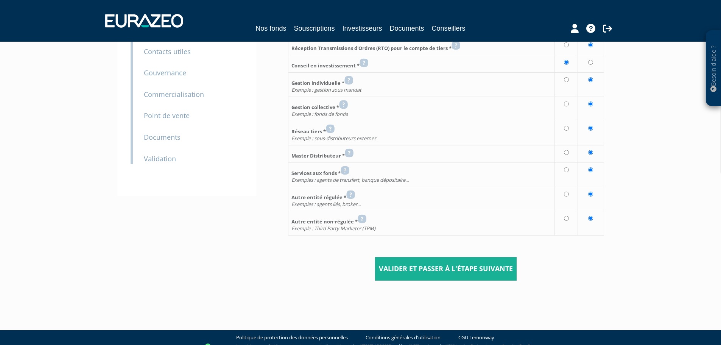
scroll to position [96, 0]
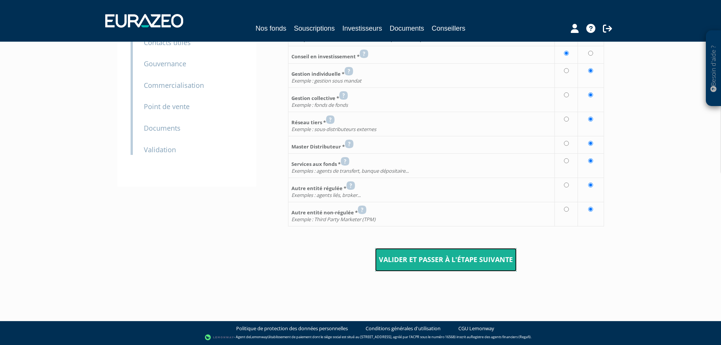
click at [440, 261] on input "Valider et passer à l'étape suivante" at bounding box center [445, 259] width 141 height 23
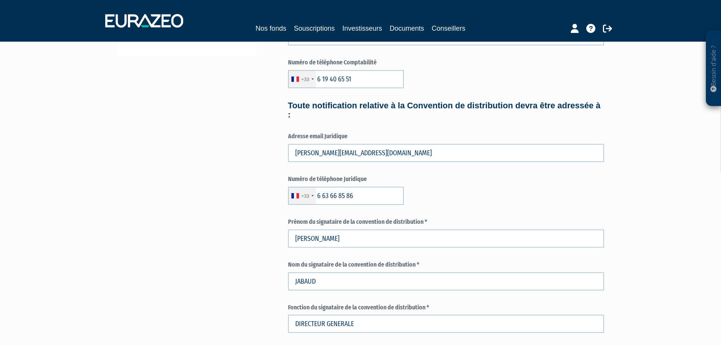
scroll to position [368, 0]
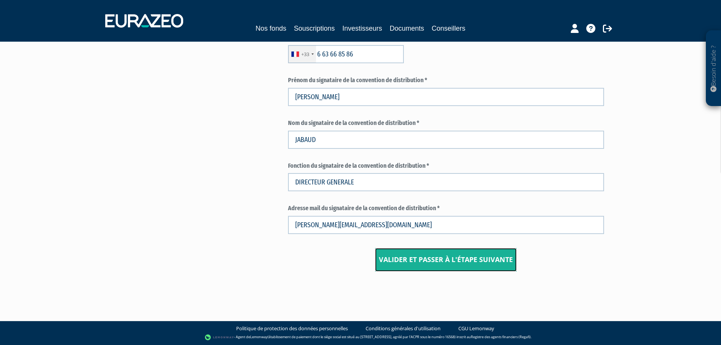
click at [442, 254] on input "Valider et passer à l'étape suivante" at bounding box center [445, 259] width 141 height 23
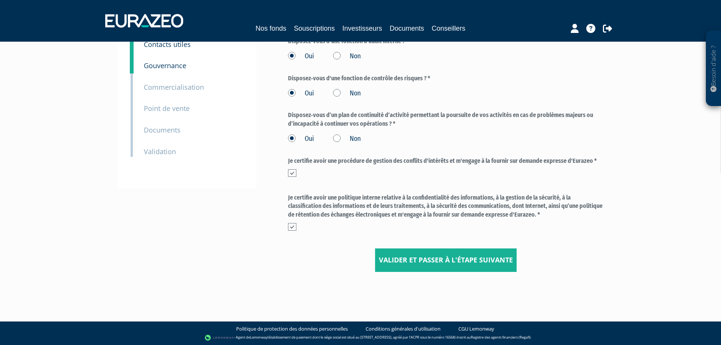
scroll to position [95, 0]
click at [442, 254] on input "Valider et passer à l'étape suivante" at bounding box center [445, 259] width 141 height 23
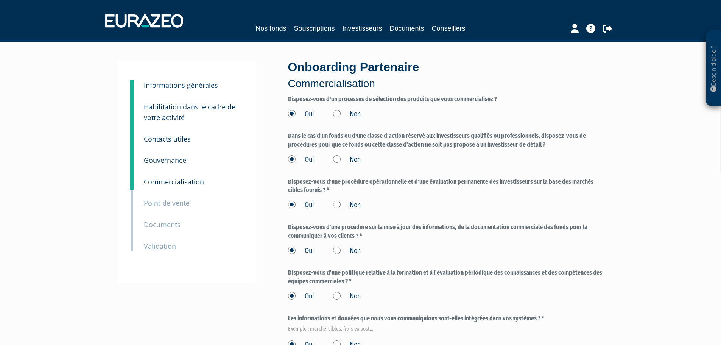
scroll to position [152, 0]
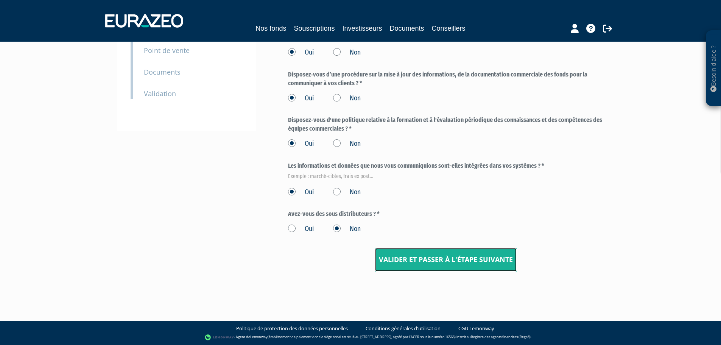
click at [442, 251] on input "Valider et passer à l'étape suivante" at bounding box center [445, 259] width 141 height 23
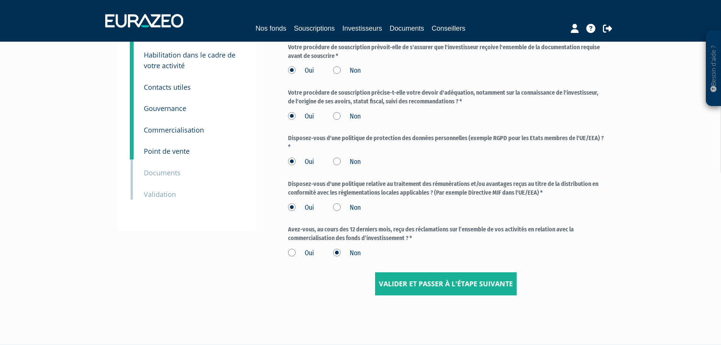
scroll to position [76, 0]
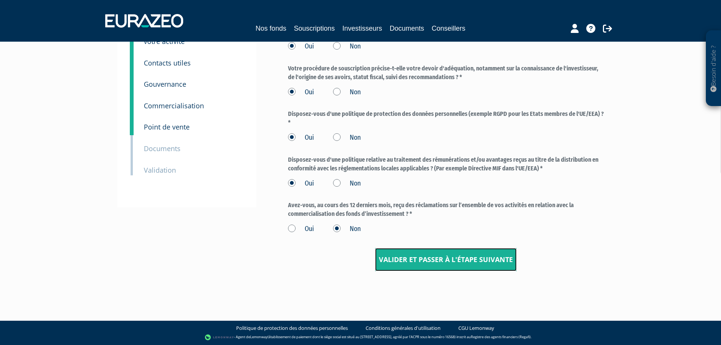
click at [442, 251] on input "Valider et passer à l'étape suivante" at bounding box center [445, 259] width 141 height 23
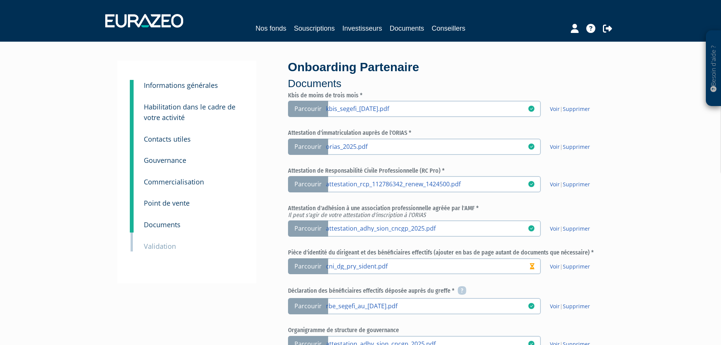
scroll to position [265, 0]
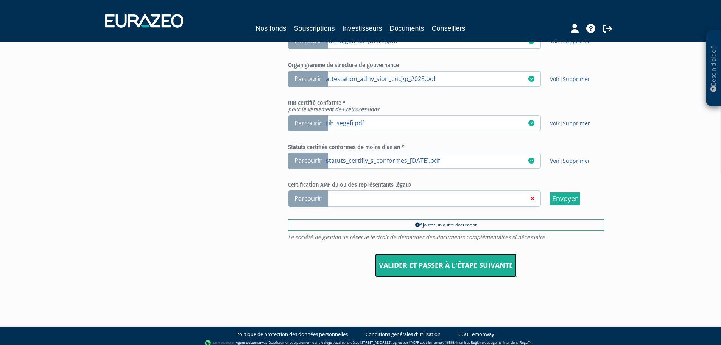
click at [443, 262] on input "Valider et passer à l'étape suivante" at bounding box center [445, 264] width 141 height 23
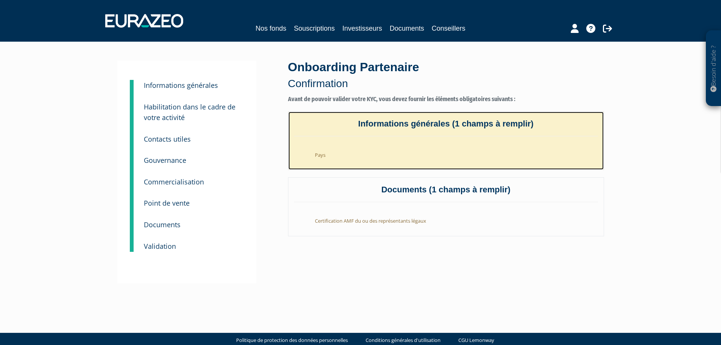
click at [508, 125] on h4 "Informations générales (1 champs à remplir)" at bounding box center [446, 127] width 304 height 17
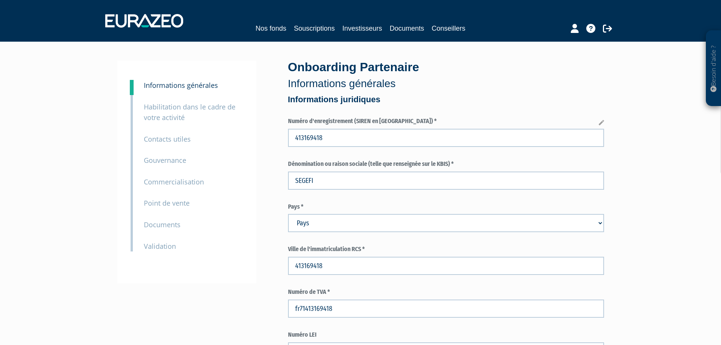
click at [415, 227] on select "Pays [GEOGRAPHIC_DATA] [GEOGRAPHIC_DATA] [GEOGRAPHIC_DATA] [GEOGRAPHIC_DATA] [G…" at bounding box center [446, 223] width 316 height 18
select select "75"
click at [288, 214] on select "Pays [GEOGRAPHIC_DATA] [GEOGRAPHIC_DATA] [GEOGRAPHIC_DATA] [GEOGRAPHIC_DATA] [G…" at bounding box center [446, 223] width 316 height 18
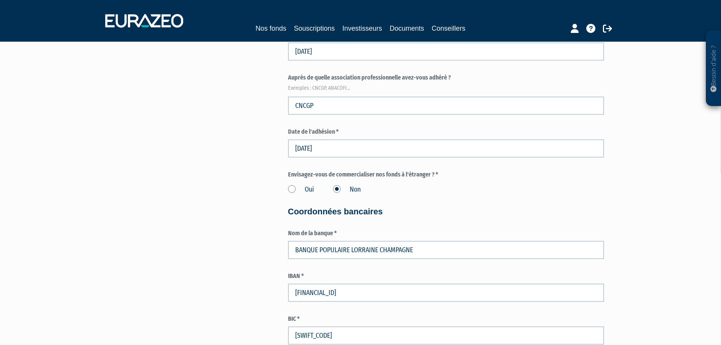
scroll to position [1196, 0]
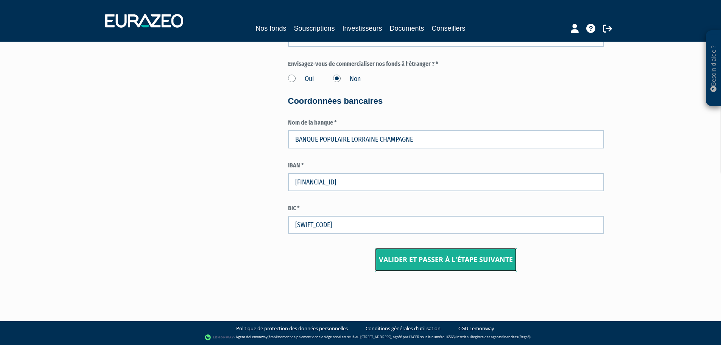
click at [463, 262] on input "Valider et passer à l'étape suivante" at bounding box center [445, 259] width 141 height 23
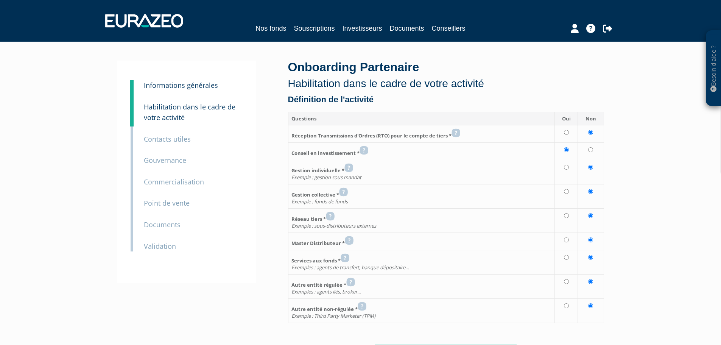
click at [161, 248] on small "Validation" at bounding box center [160, 245] width 32 height 9
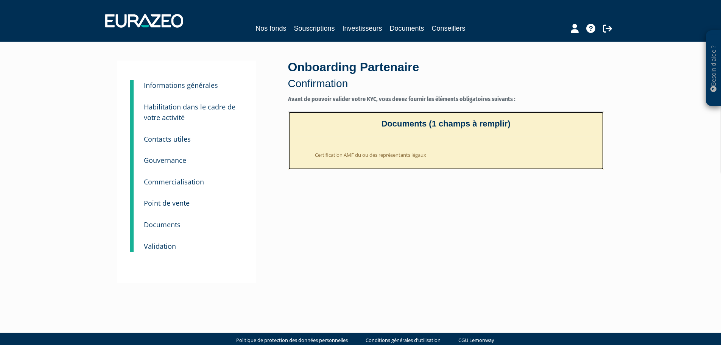
click at [395, 138] on link "Documents (1 champs à remplir) Certification AMF du ou des représentants légaux" at bounding box center [446, 140] width 316 height 59
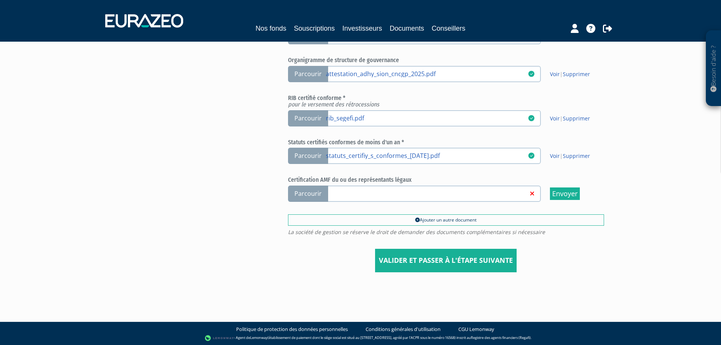
scroll to position [270, 0]
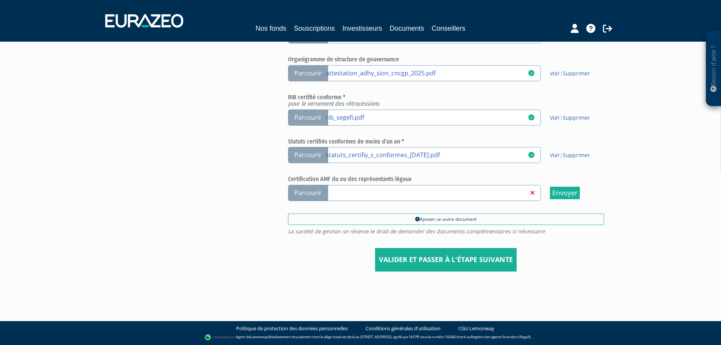
click at [301, 195] on span "Parcourir" at bounding box center [308, 193] width 40 height 16
click at [0, 0] on input "Parcourir" at bounding box center [0, 0] width 0 height 0
click at [316, 192] on span "Parcourir" at bounding box center [308, 193] width 40 height 16
click at [0, 0] on input "Parcourir" at bounding box center [0, 0] width 0 height 0
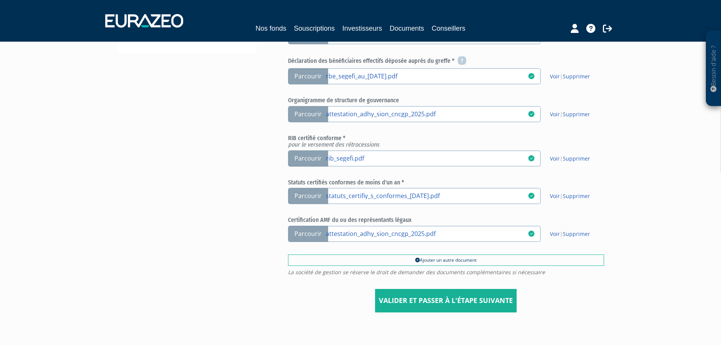
scroll to position [270, 0]
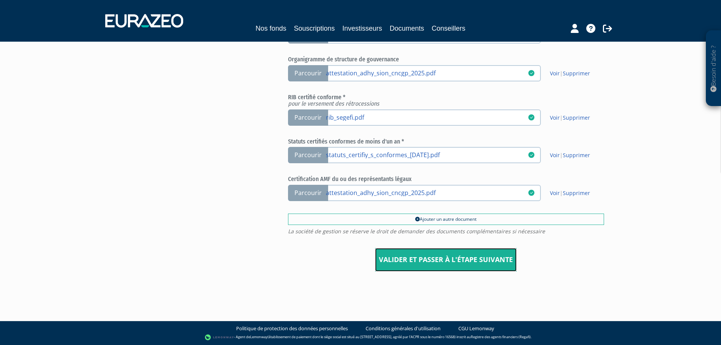
click at [420, 253] on input "Valider et passer à l'étape suivante" at bounding box center [445, 259] width 141 height 23
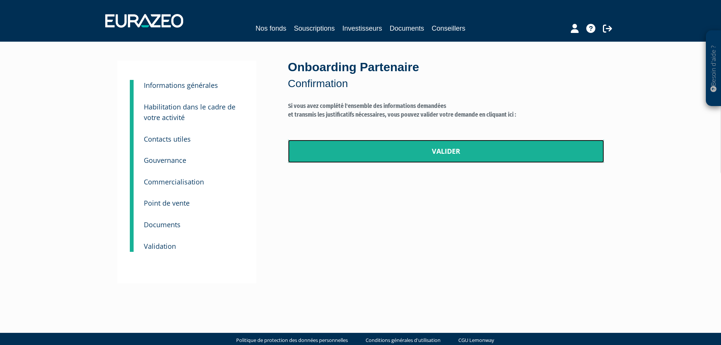
drag, startPoint x: 440, startPoint y: 150, endPoint x: 388, endPoint y: 26, distance: 134.1
click at [440, 150] on link "Valider" at bounding box center [446, 151] width 316 height 23
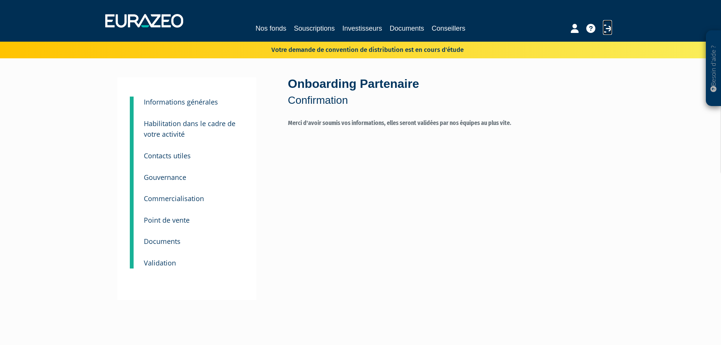
click at [607, 24] on icon at bounding box center [607, 28] width 9 height 9
